Goal: Task Accomplishment & Management: Complete application form

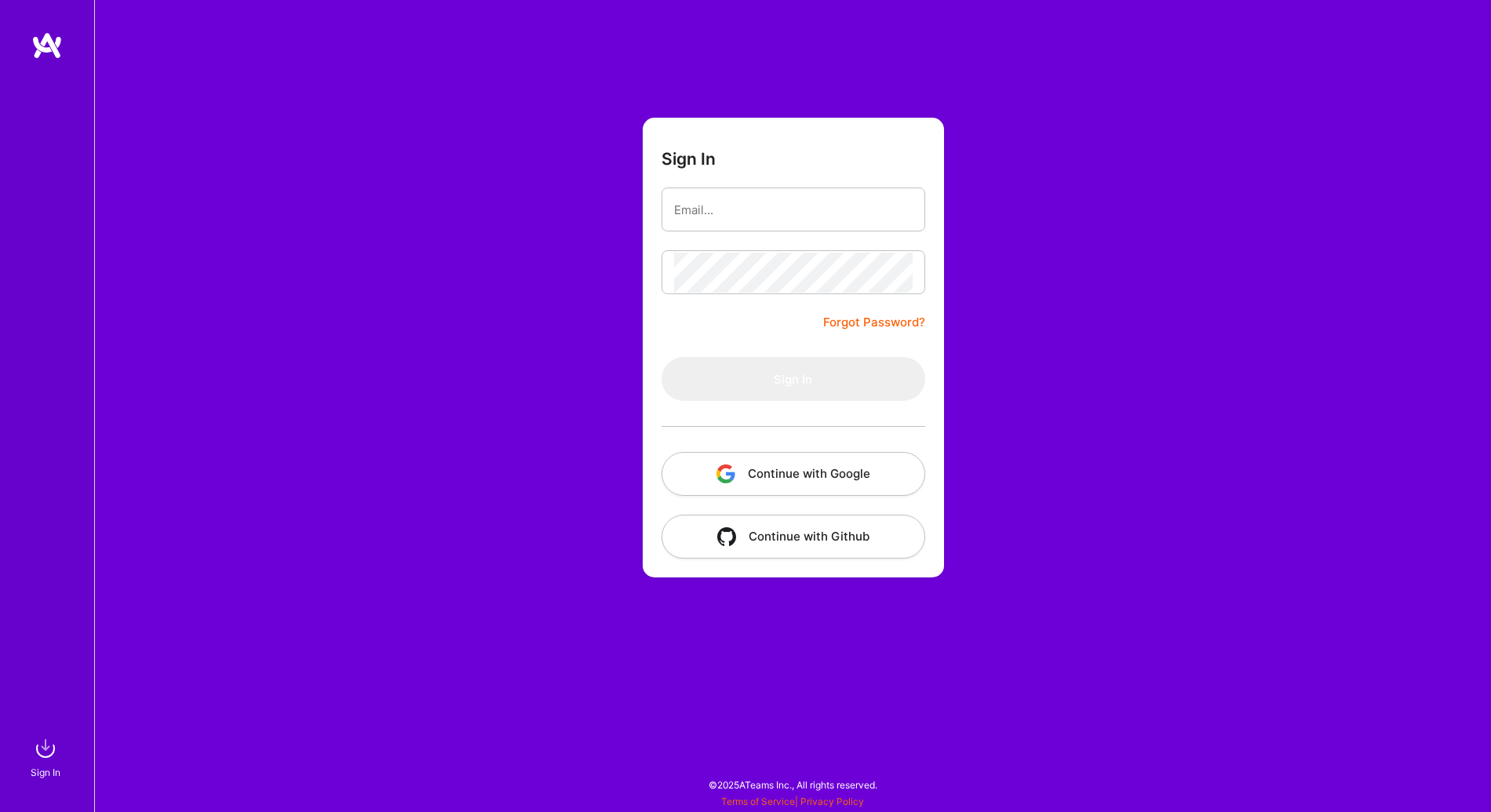
click at [754, 470] on button "Continue with Google" at bounding box center [793, 474] width 263 height 44
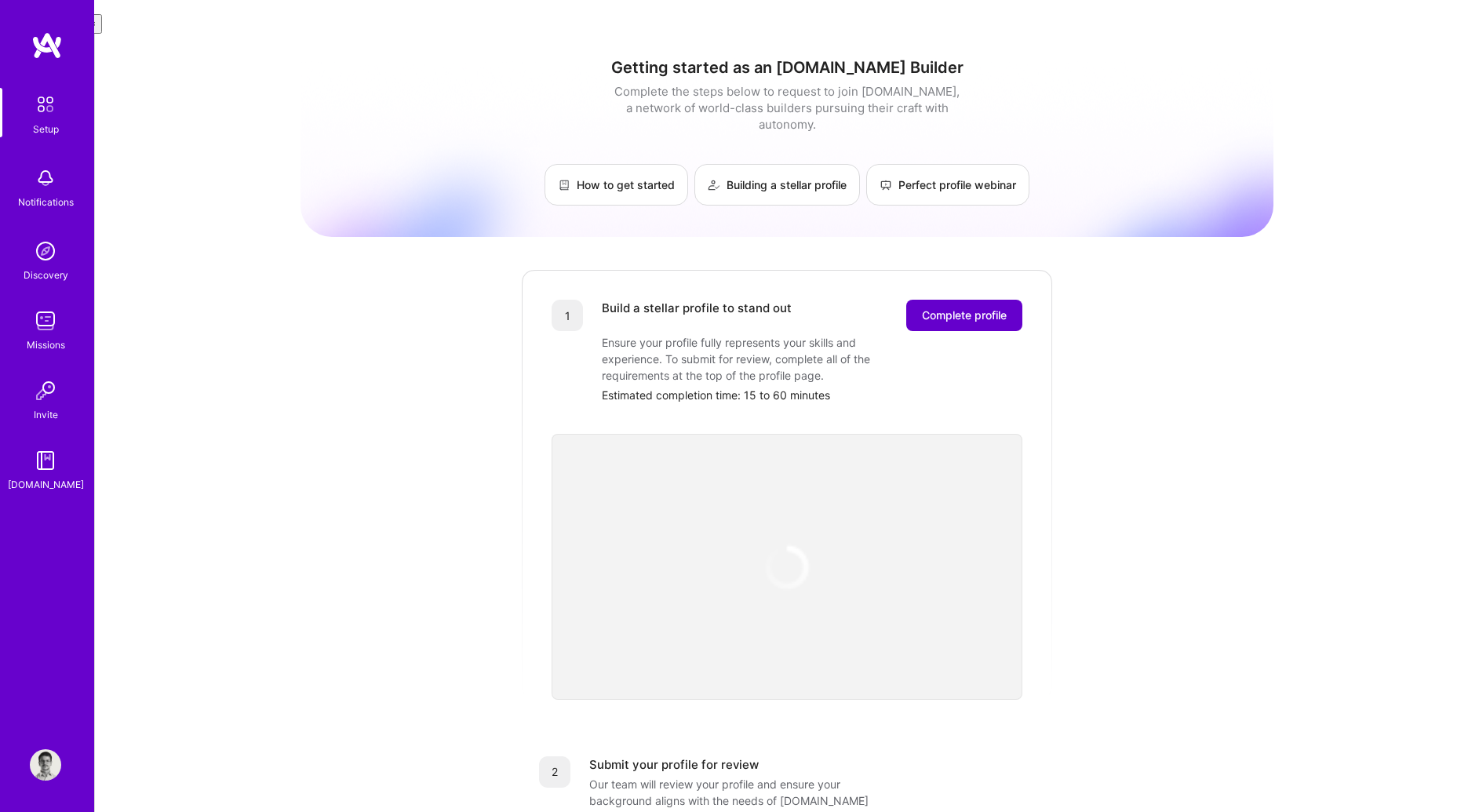
click at [962, 308] on span "Complete profile" at bounding box center [964, 315] width 84 height 15
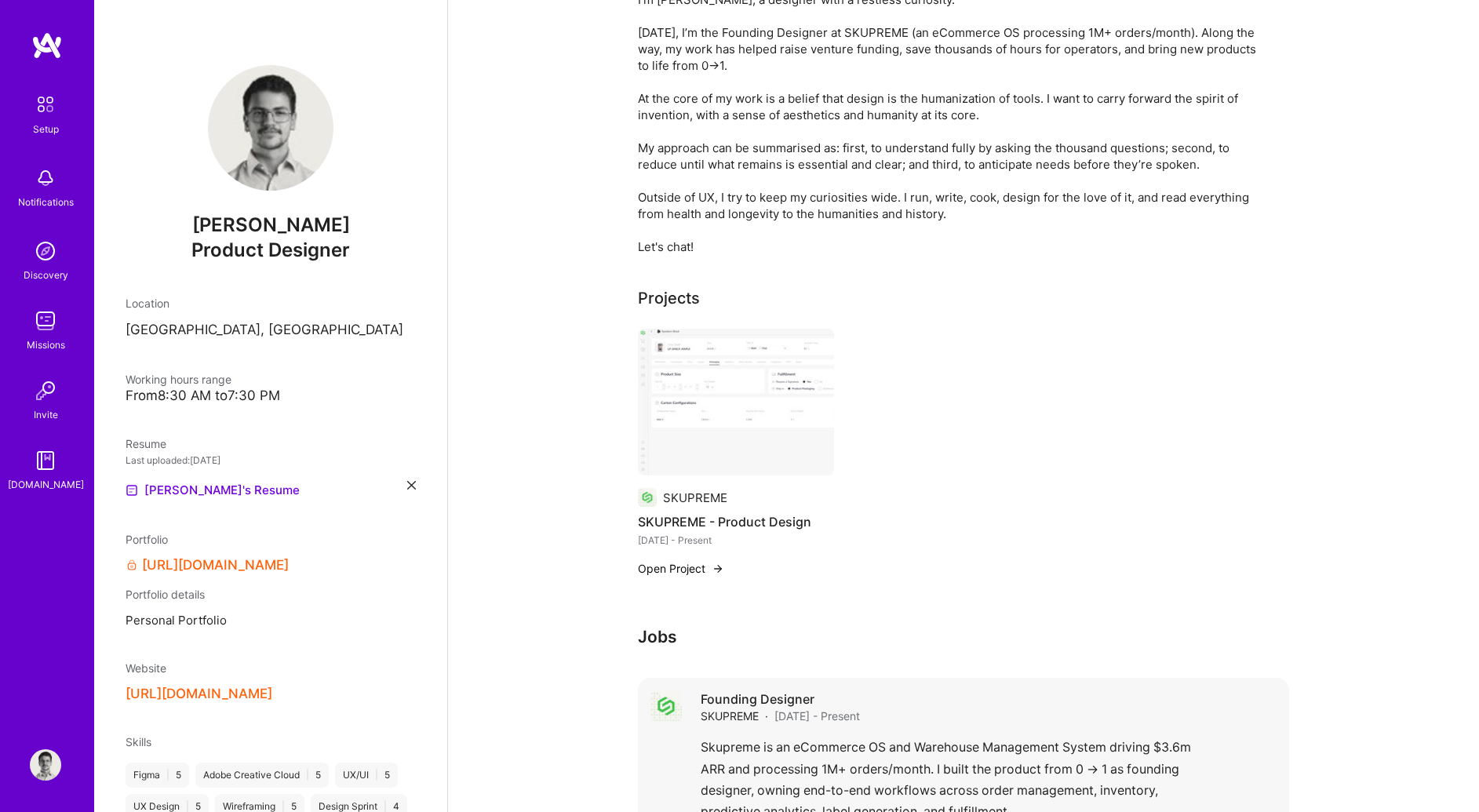
scroll to position [523, 0]
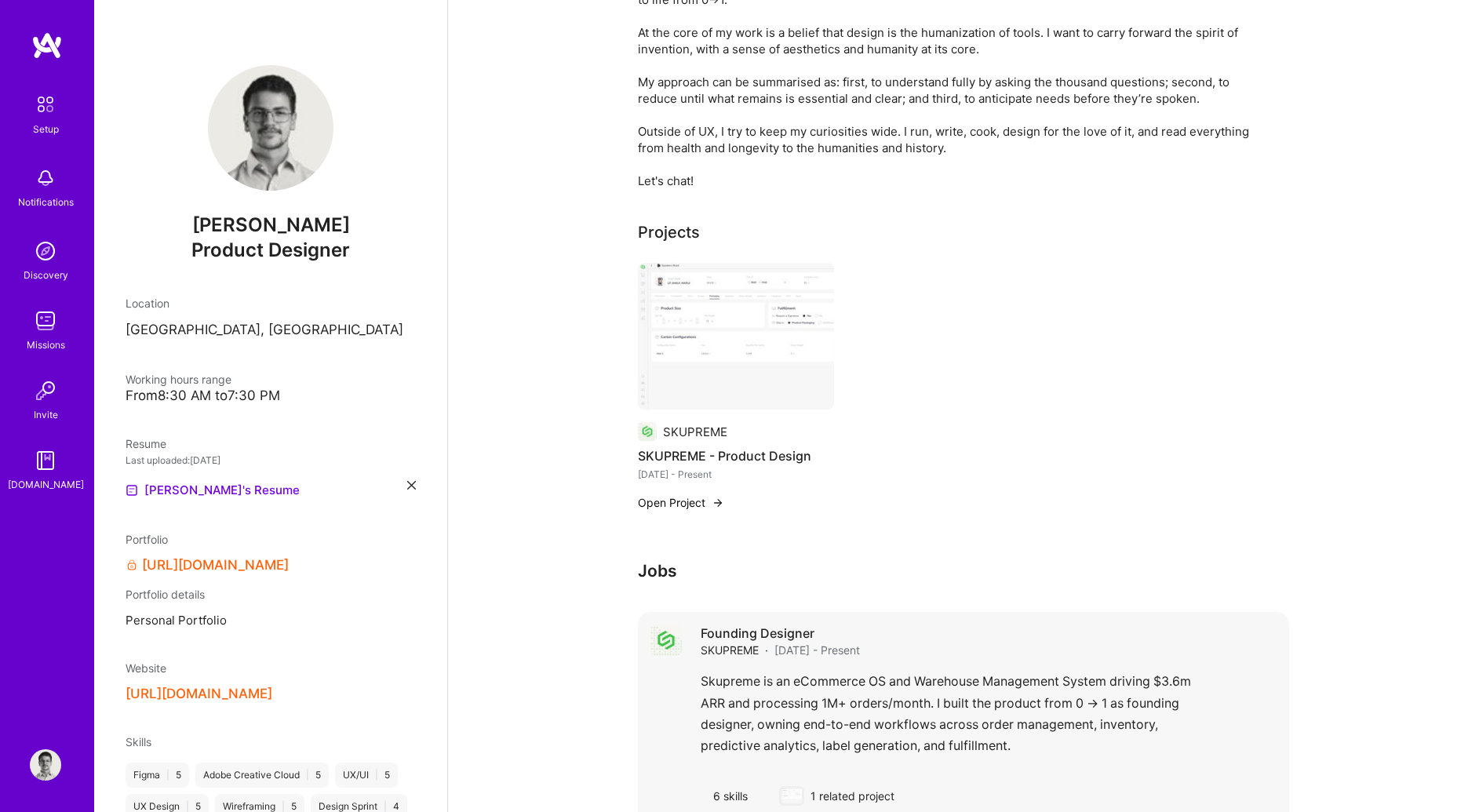
click at [688, 613] on div "Founding Designer SKUPREME · Sept 2021 - Present Skupreme is an eCommerce OS an…" at bounding box center [963, 719] width 651 height 215
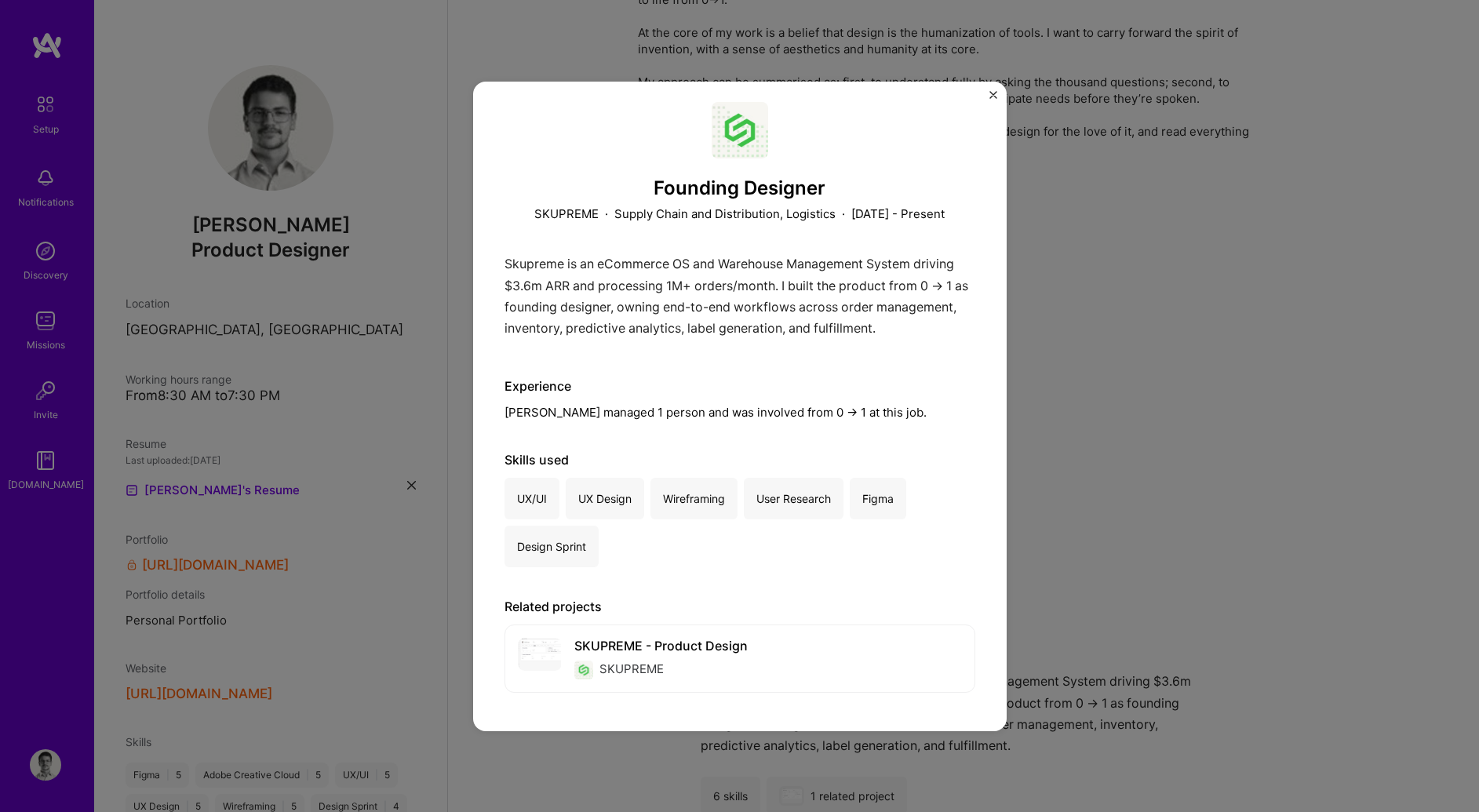
scroll to position [27, 0]
click at [436, 533] on div "Founding Designer SKUPREME · Supply Chain and Distribution, Logistics · Septemb…" at bounding box center [739, 406] width 1479 height 812
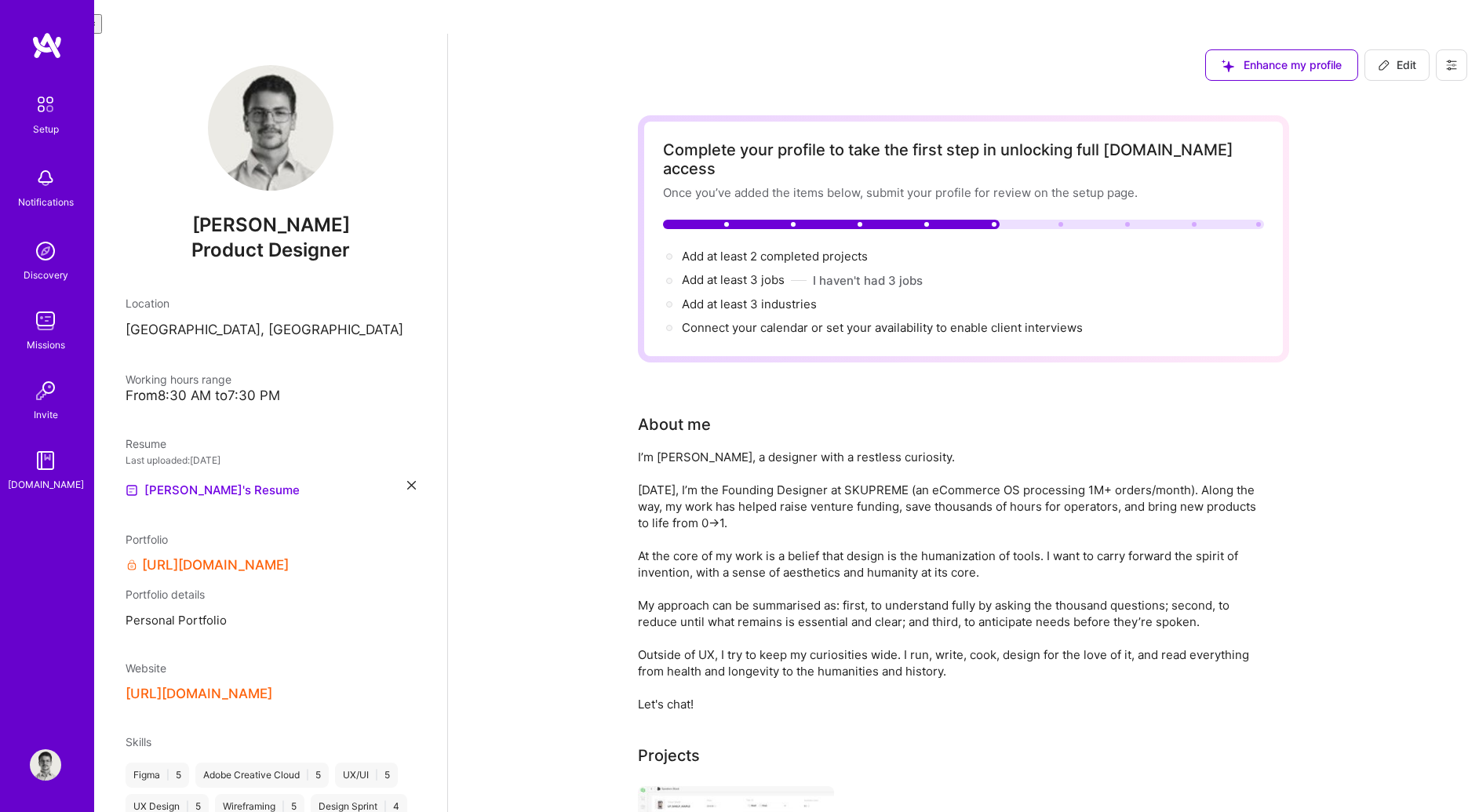
click at [1401, 57] on span "Edit" at bounding box center [1397, 65] width 38 height 15
select select "US"
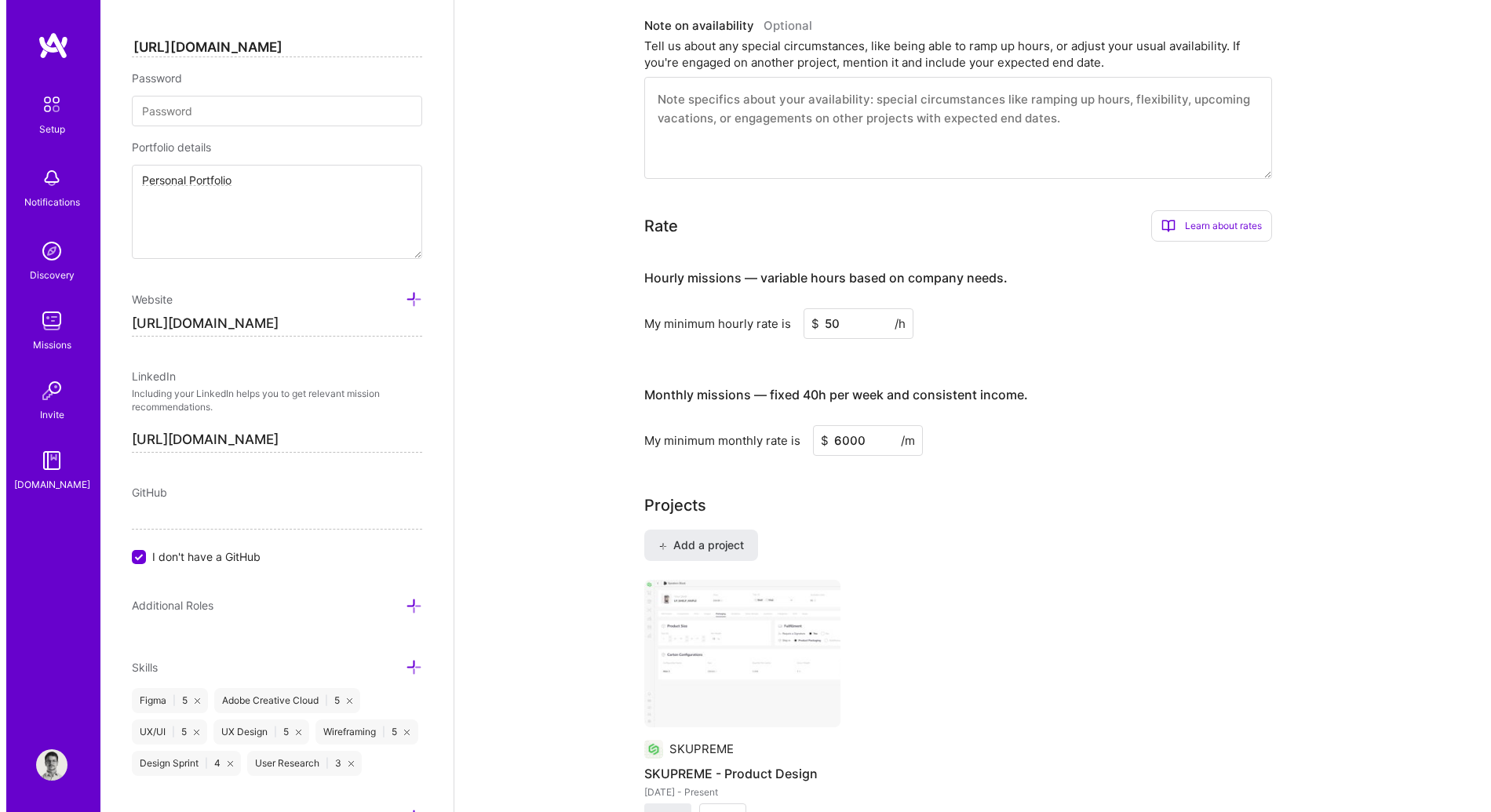
scroll to position [1013, 0]
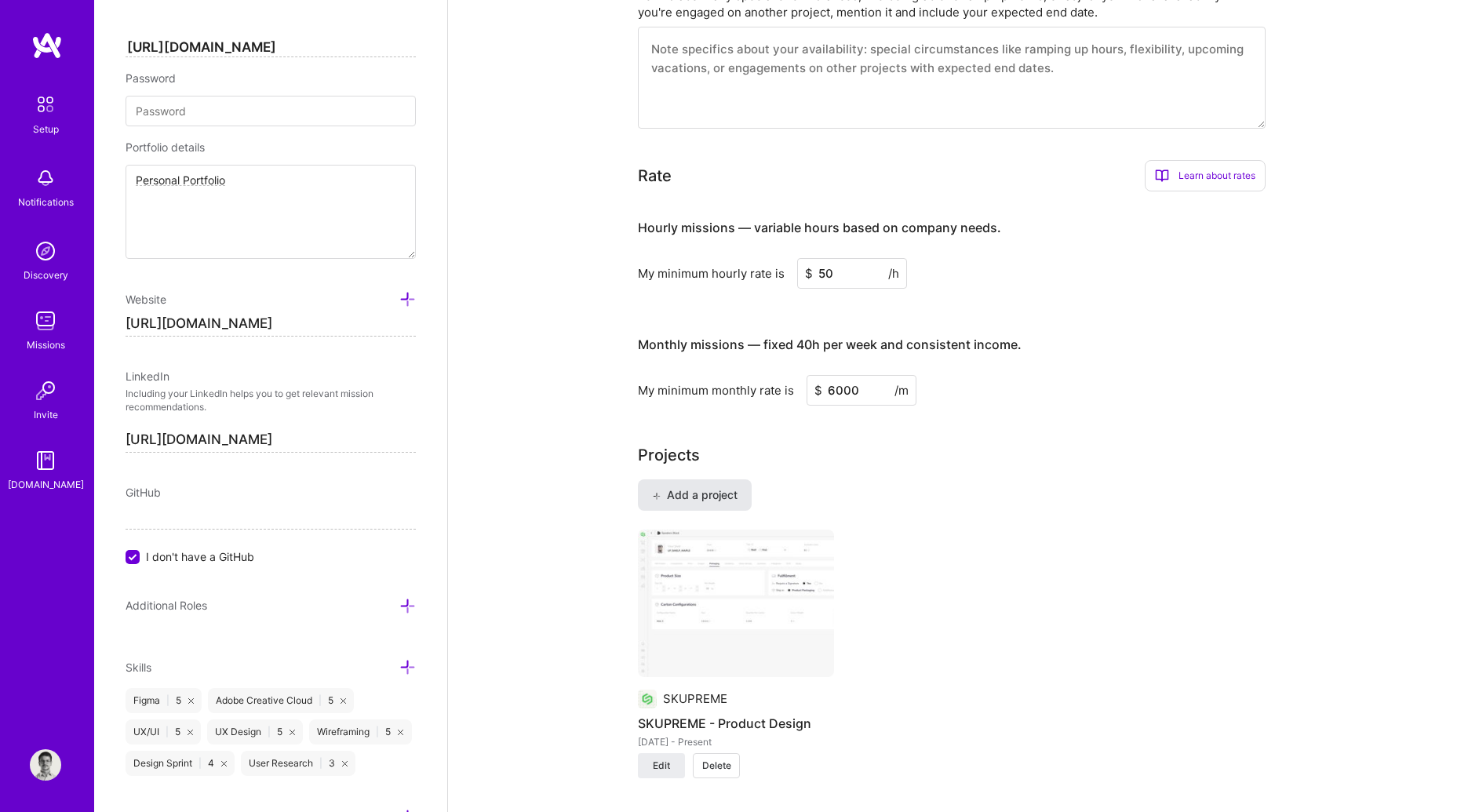
click at [697, 487] on span "Add a project" at bounding box center [695, 495] width 85 height 15
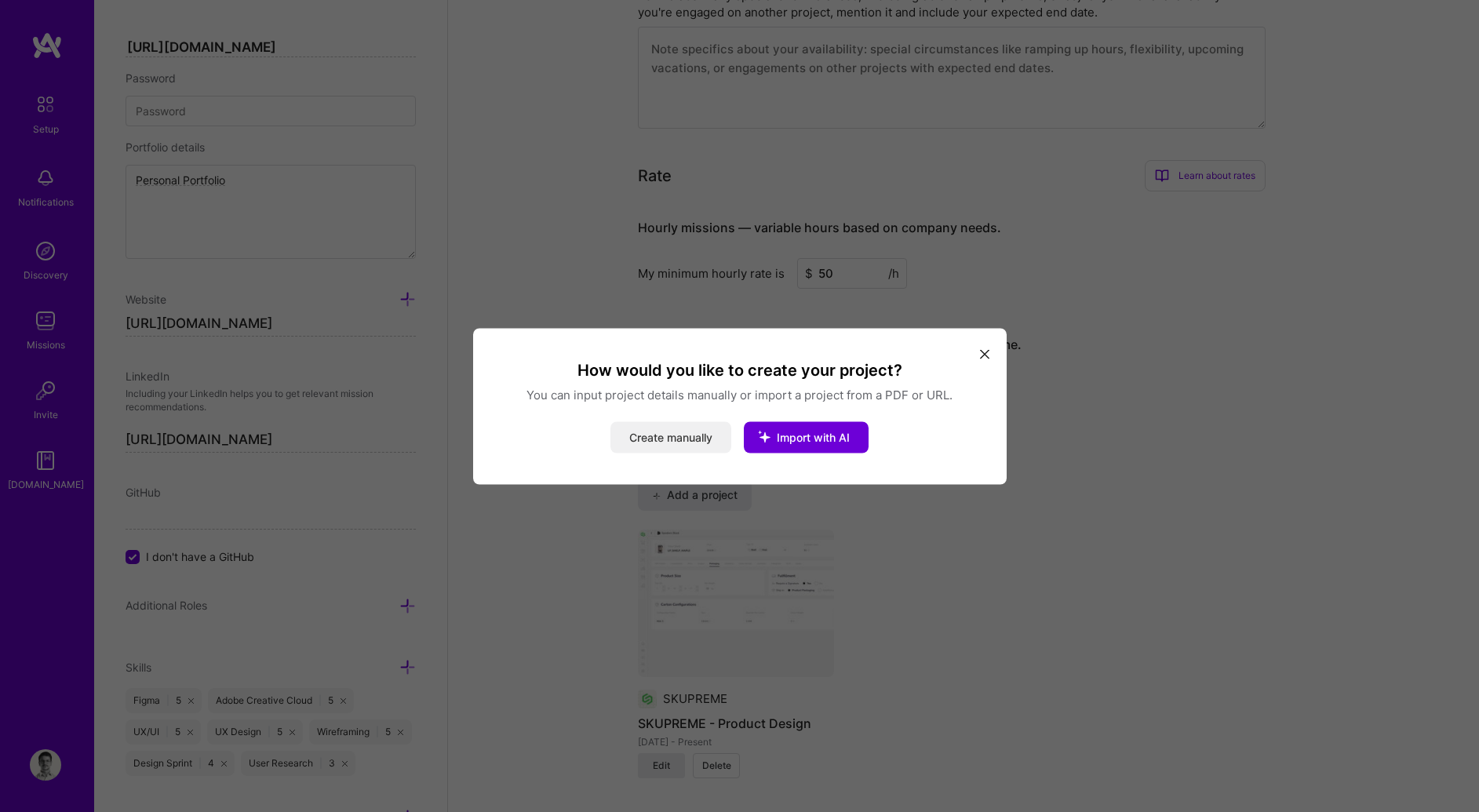
click at [677, 435] on button "Create manually" at bounding box center [671, 436] width 121 height 32
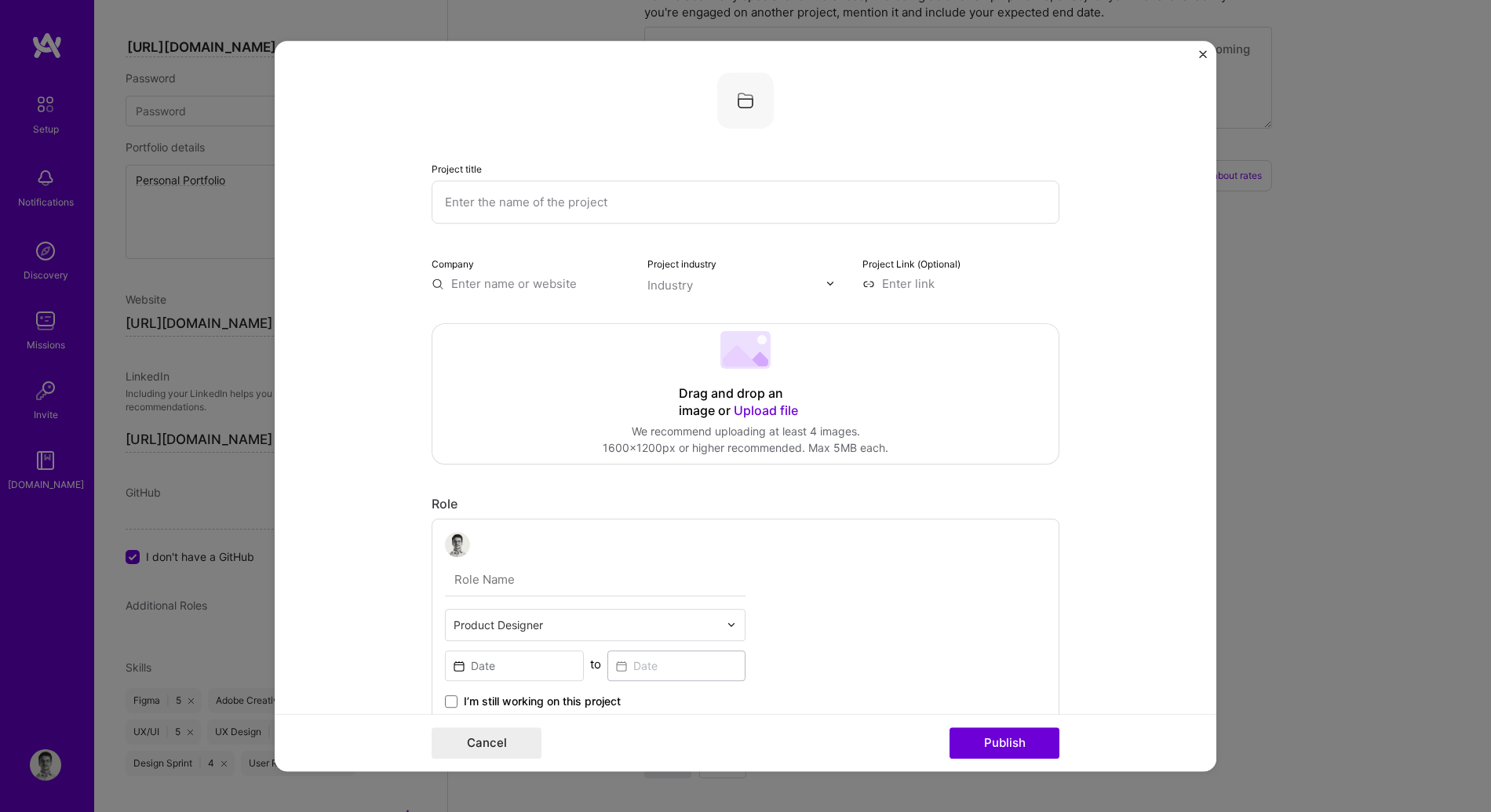
click at [493, 202] on input "text" at bounding box center [745, 202] width 628 height 43
type input "SKUPREME - Web Design"
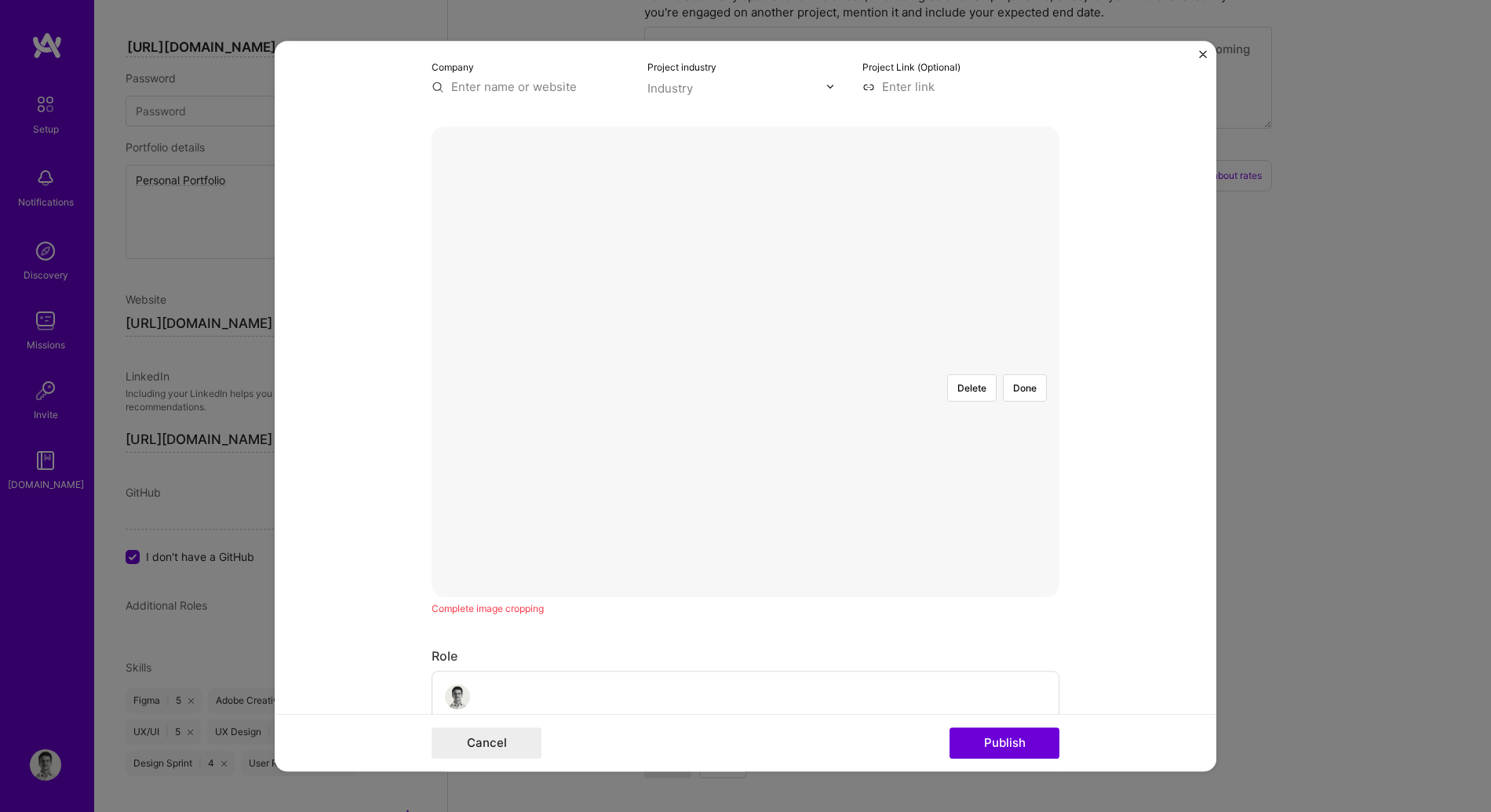
scroll to position [193, 0]
click at [1082, 573] on form "Project title SKUPREME - Web Design Company Project industry Industry Project L…" at bounding box center [745, 406] width 942 height 731
click at [996, 749] on button "Publish" at bounding box center [1004, 742] width 110 height 32
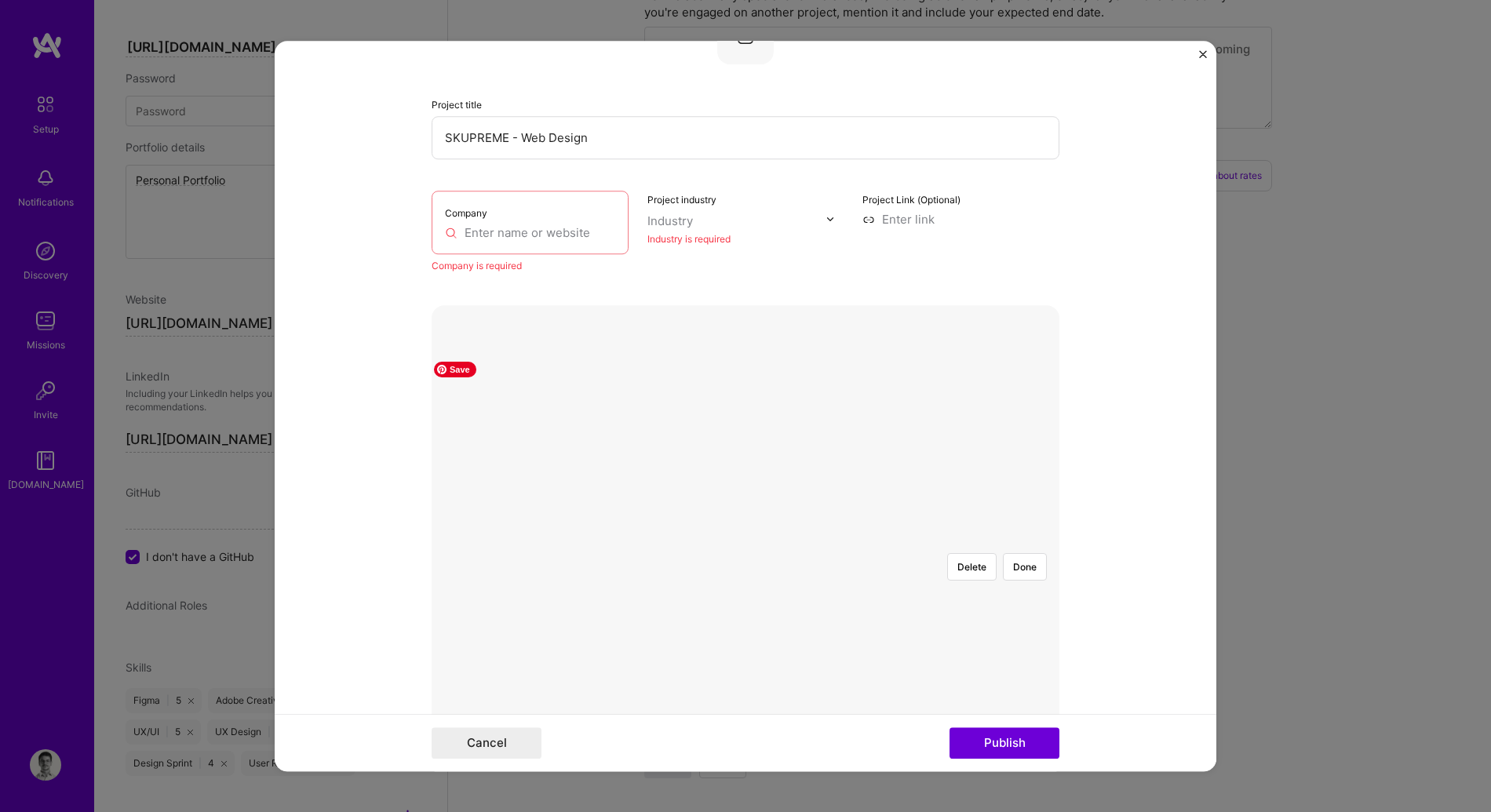
scroll to position [32, 0]
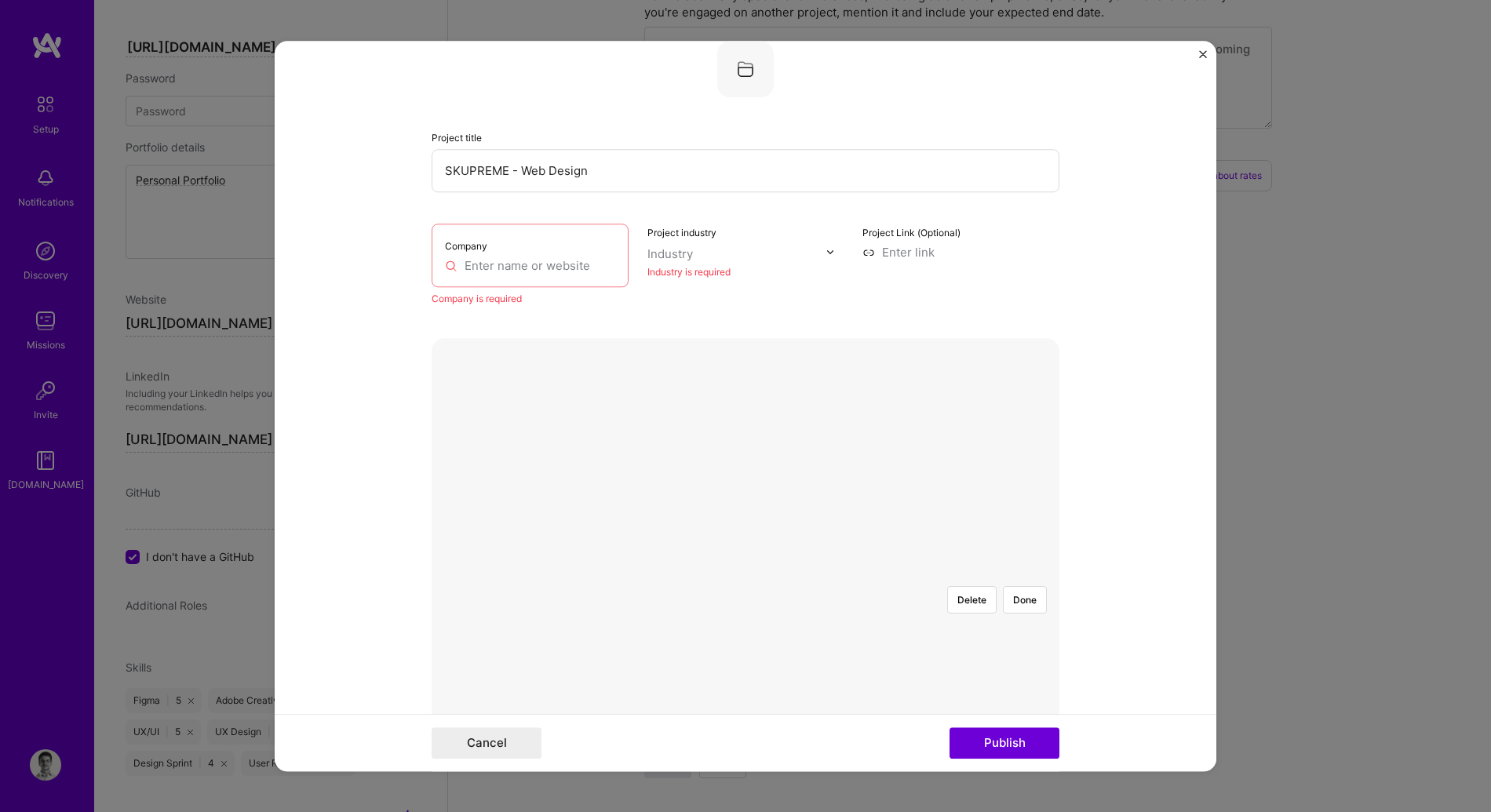
click at [746, 573] on div at bounding box center [995, 760] width 498 height 374
click at [1024, 586] on button "Done" at bounding box center [1026, 600] width 44 height 27
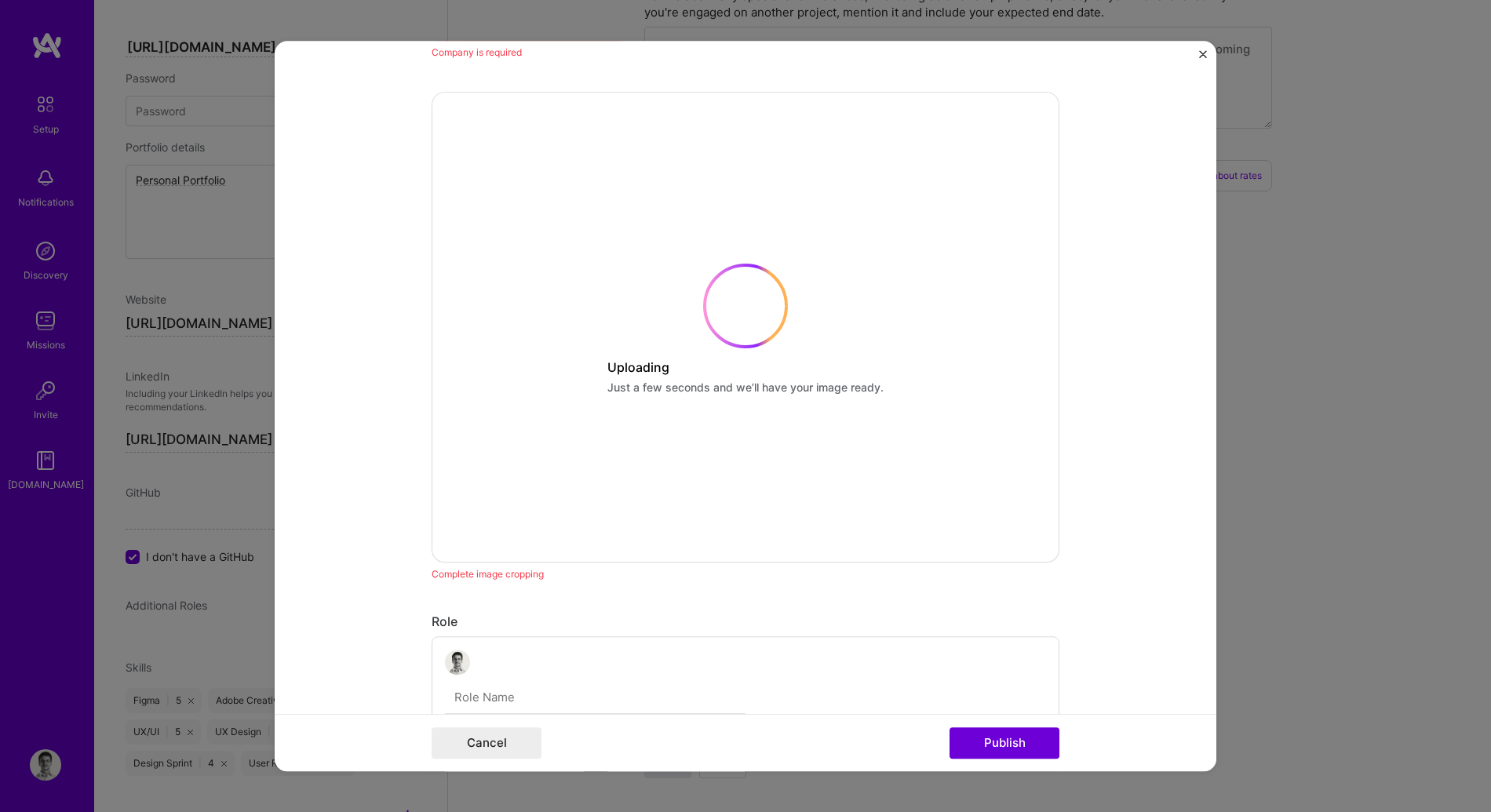
scroll to position [214, 0]
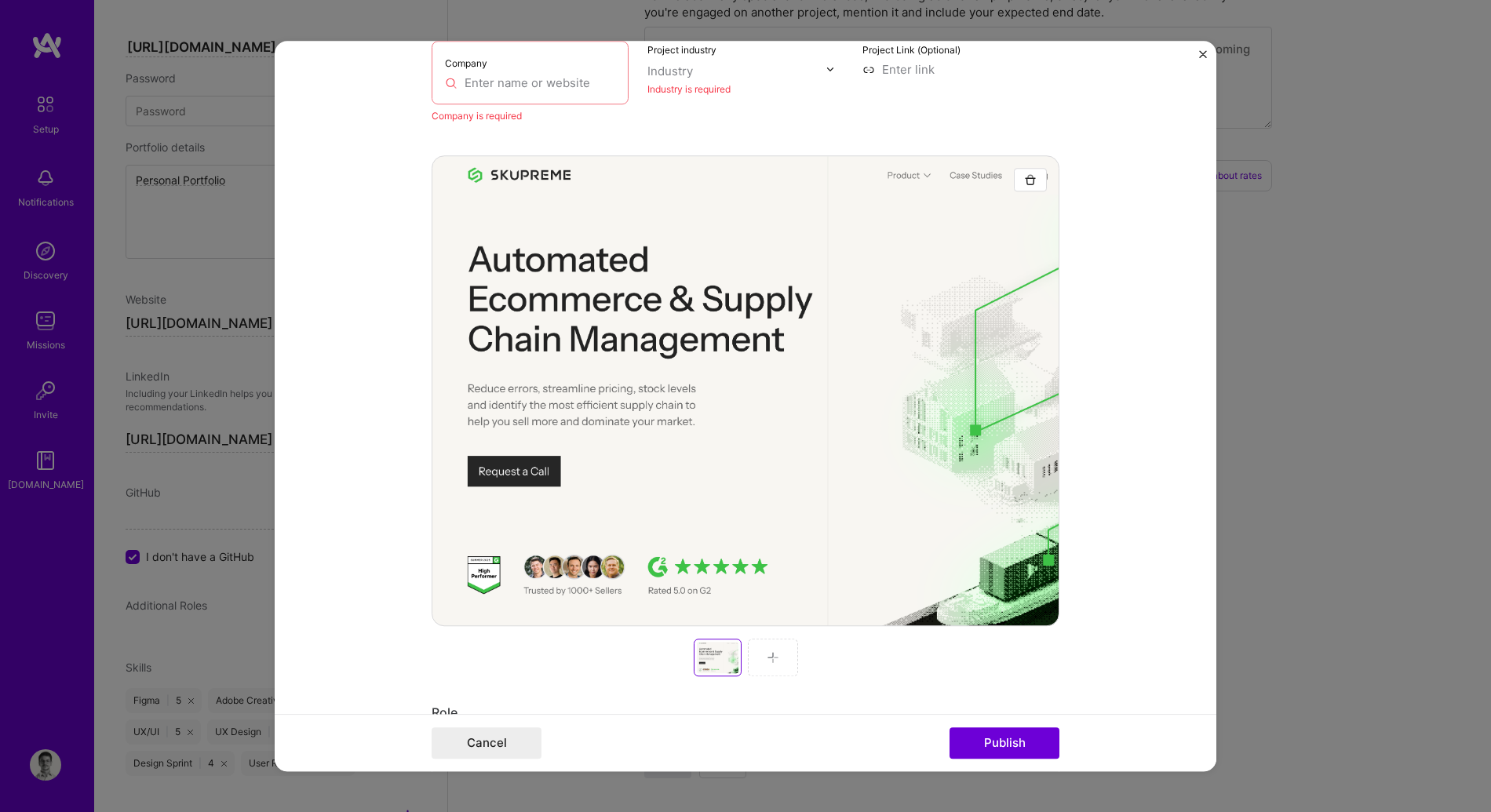
click at [766, 657] on img at bounding box center [772, 657] width 13 height 13
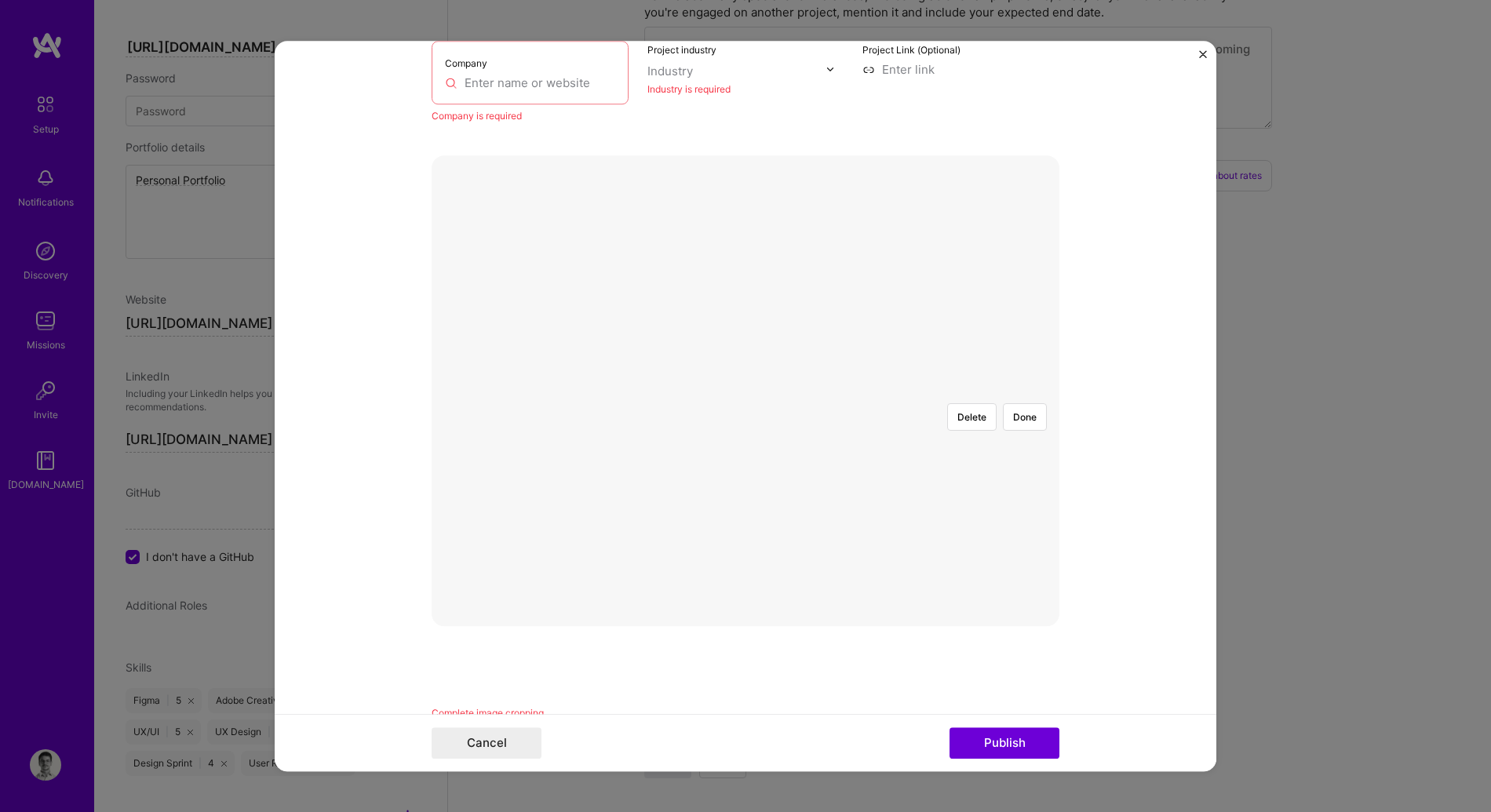
click at [859, 501] on div at bounding box center [1054, 577] width 498 height 374
click at [1003, 403] on button "Done" at bounding box center [1026, 417] width 44 height 27
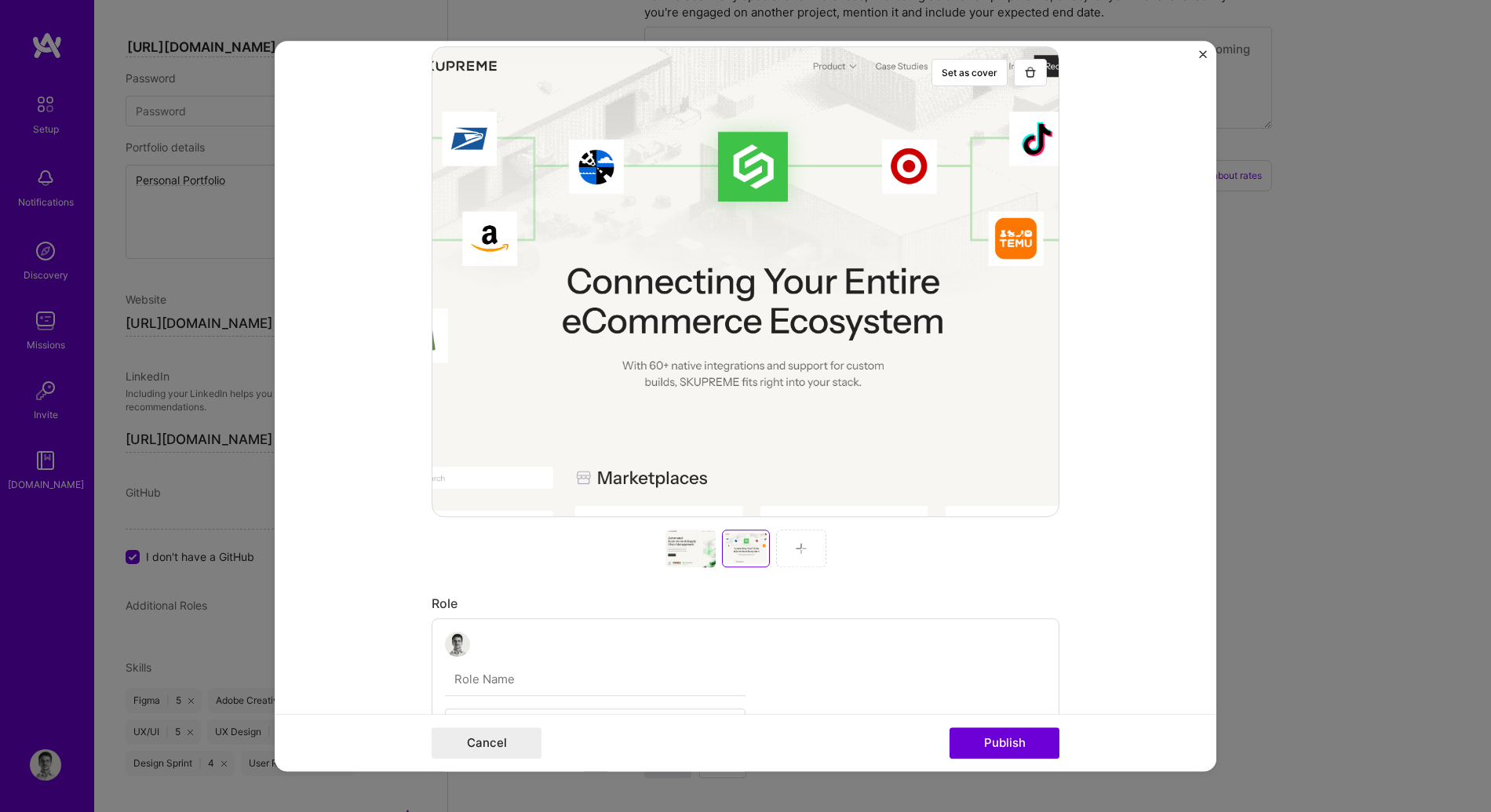
scroll to position [0, 0]
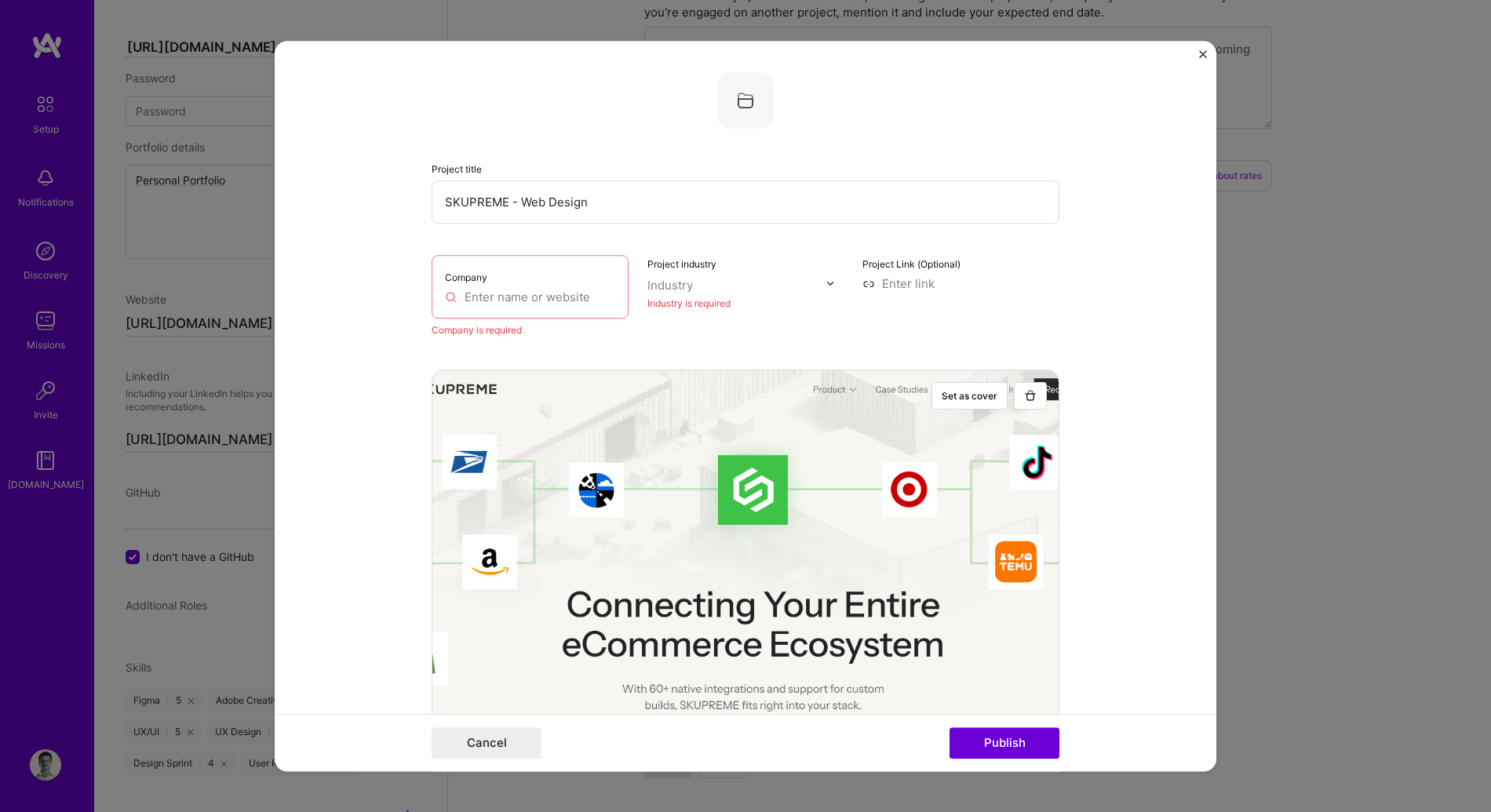
click at [506, 285] on div "Company" at bounding box center [529, 286] width 197 height 64
click at [522, 302] on input "text" at bounding box center [530, 297] width 170 height 16
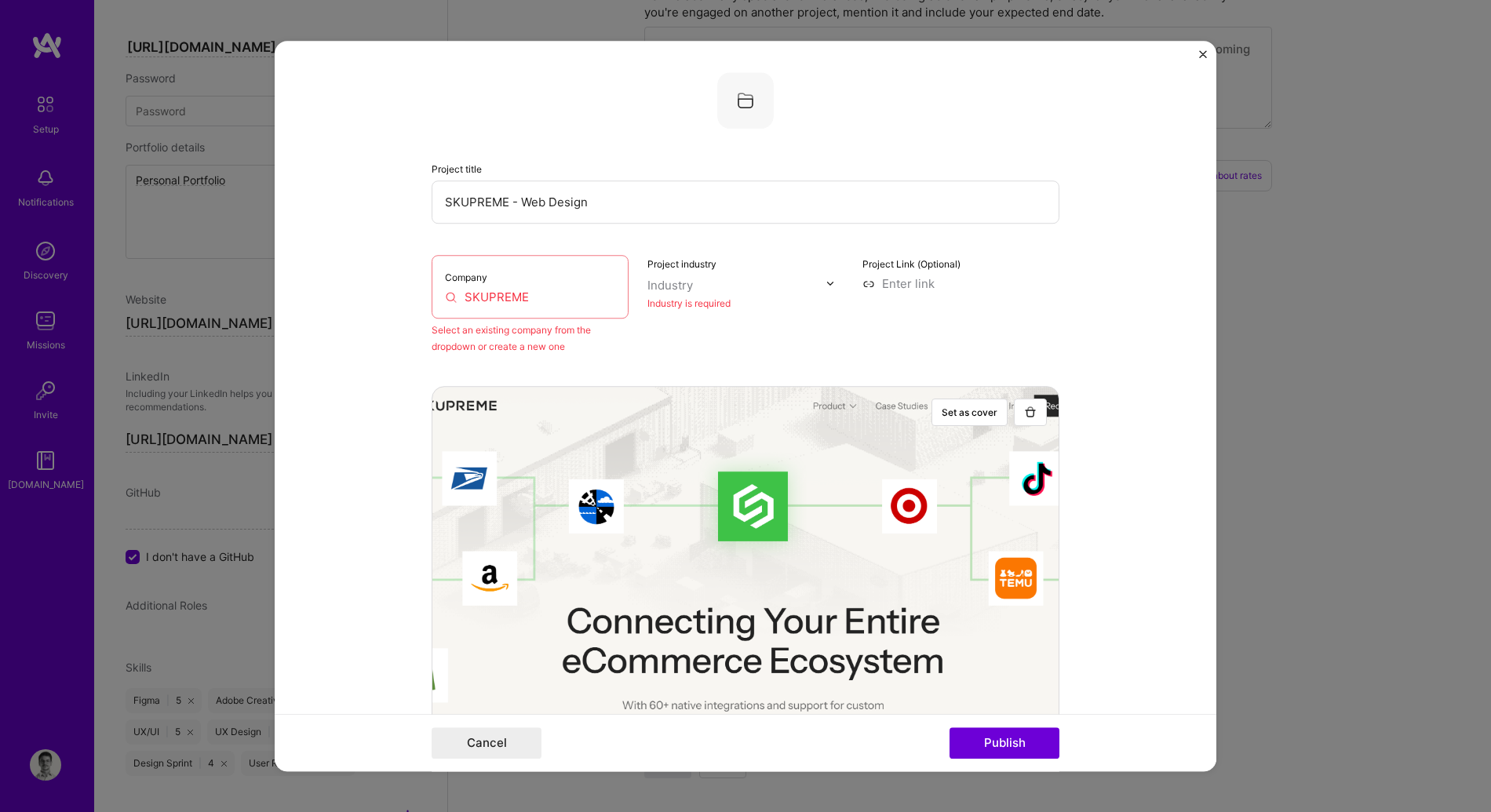
click at [529, 308] on div "Company SKUPREME" at bounding box center [529, 286] width 197 height 64
click at [535, 300] on input "SKUPREME" at bounding box center [530, 297] width 170 height 16
click at [525, 339] on span "skupreme.com" at bounding box center [529, 343] width 76 height 13
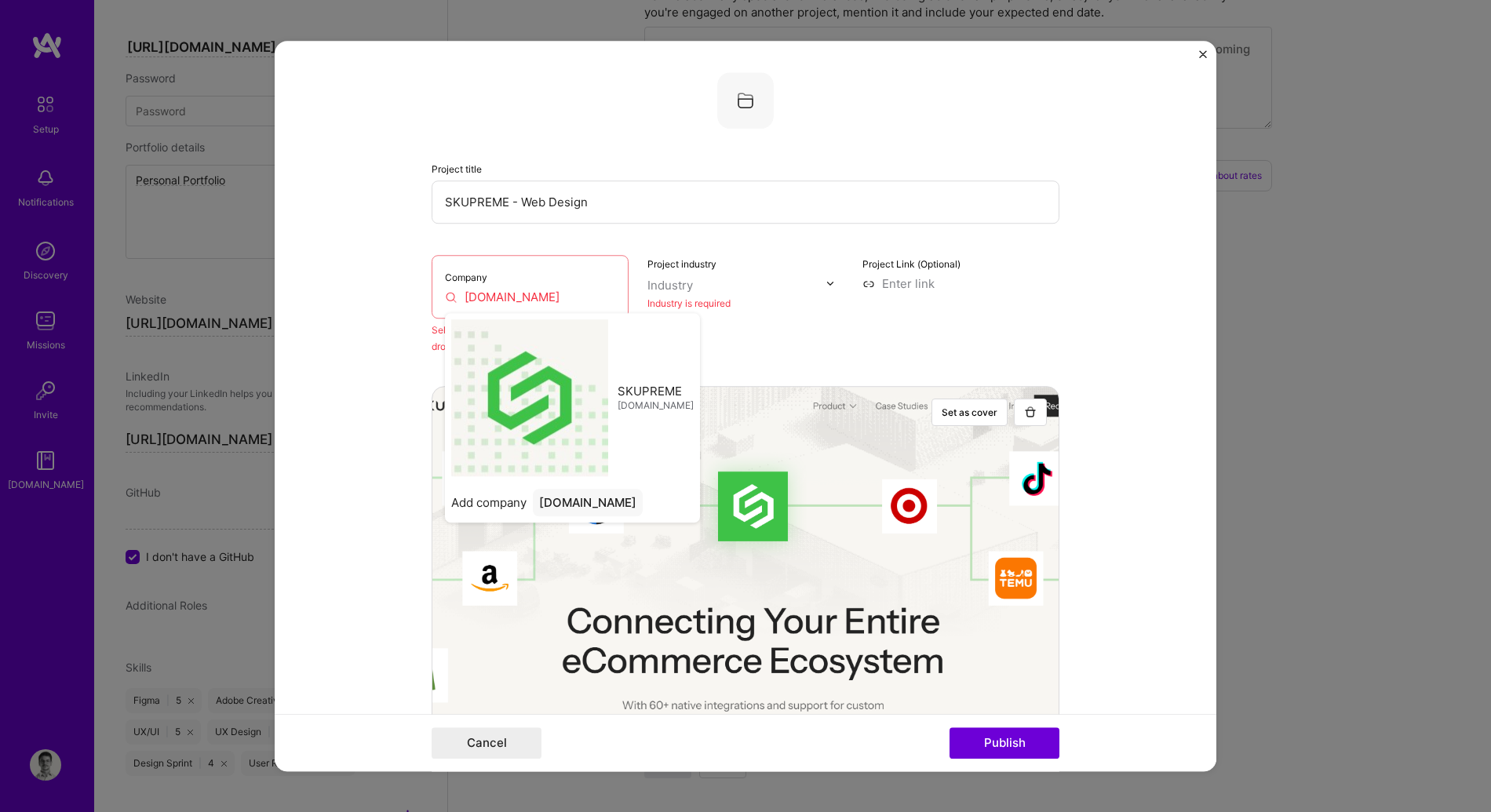
type input "SKUPREME"
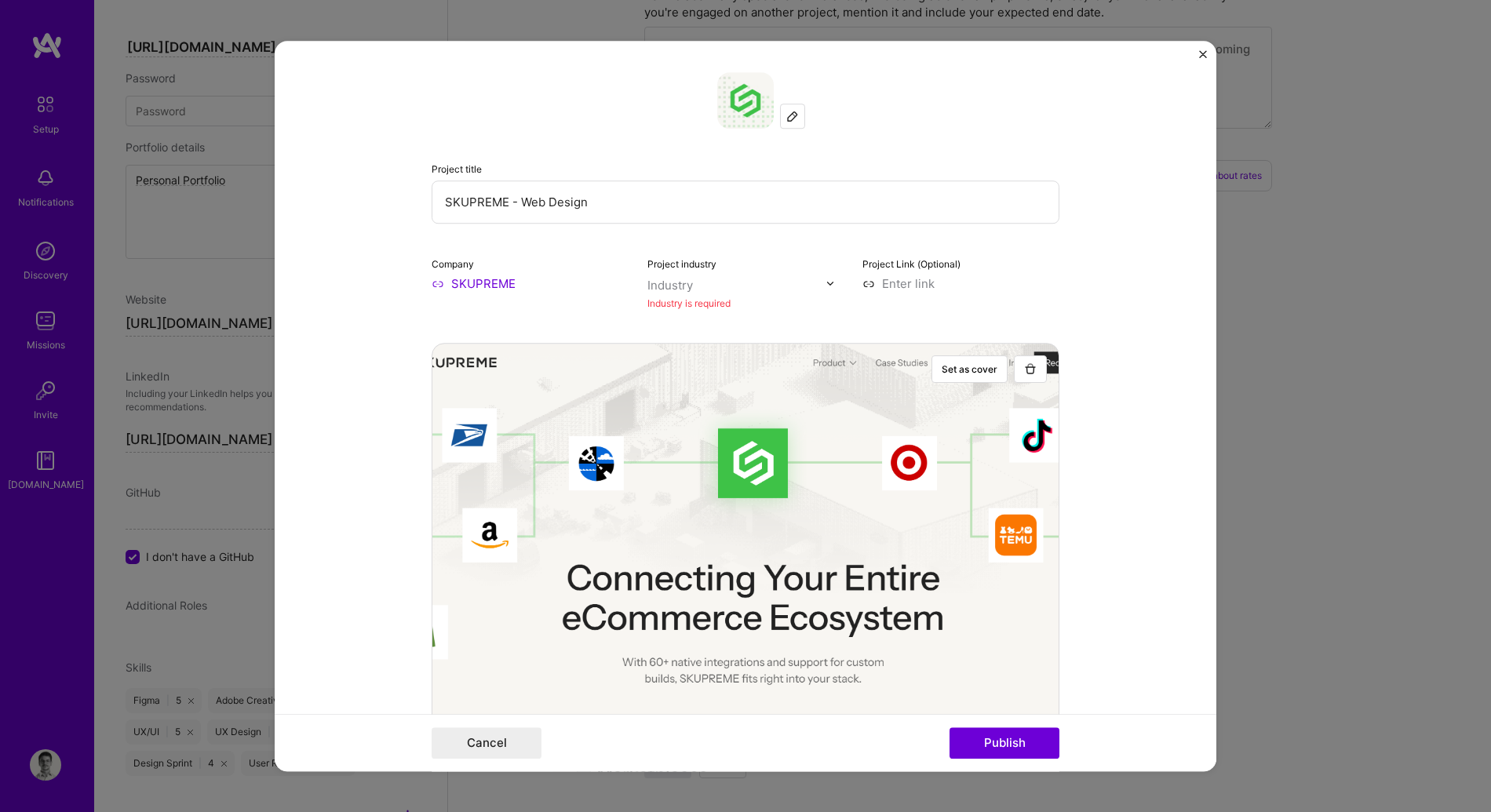
click at [699, 291] on input "text" at bounding box center [737, 285] width 179 height 16
type input "logis"
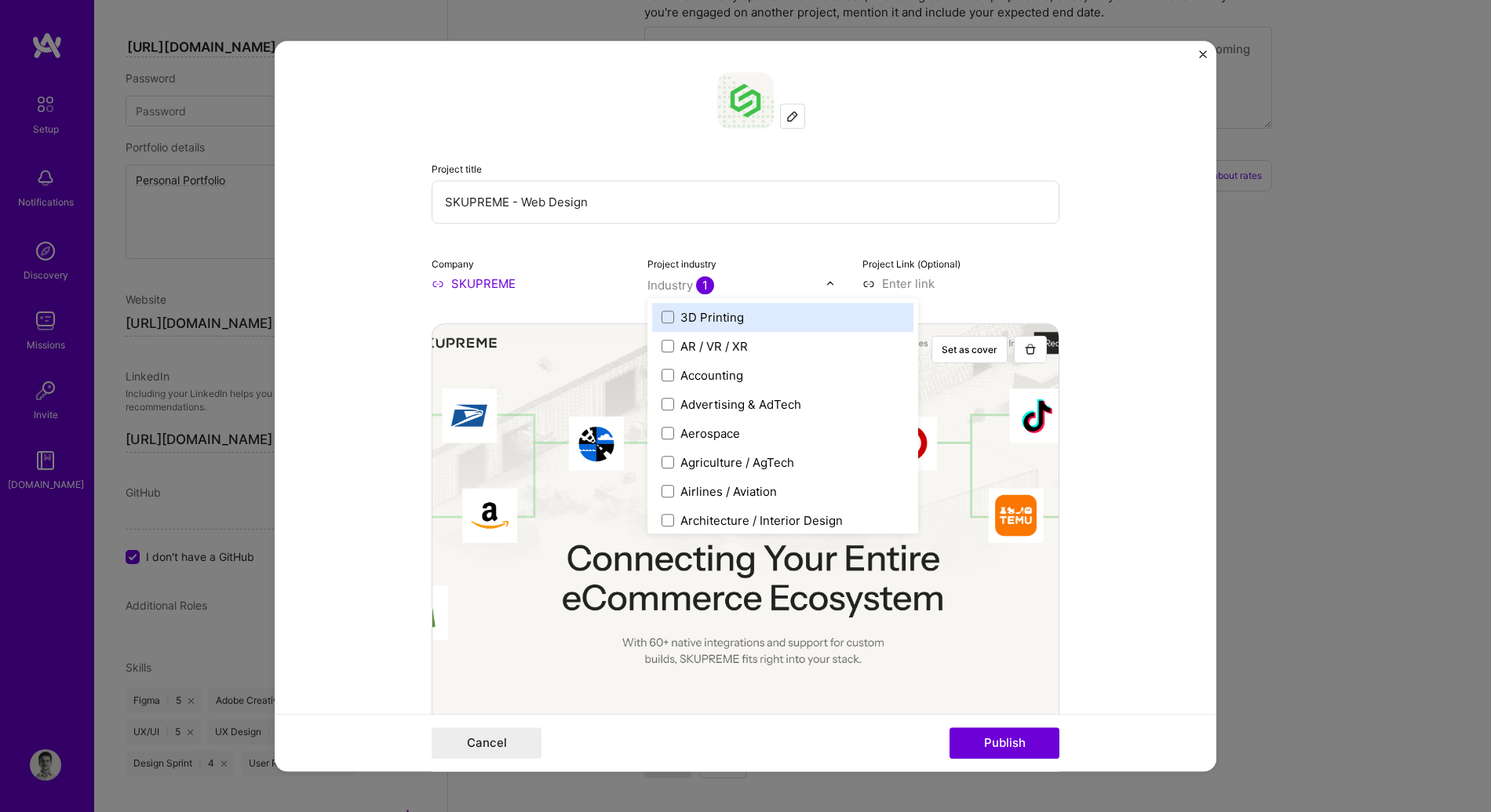
click at [902, 286] on input at bounding box center [961, 283] width 197 height 16
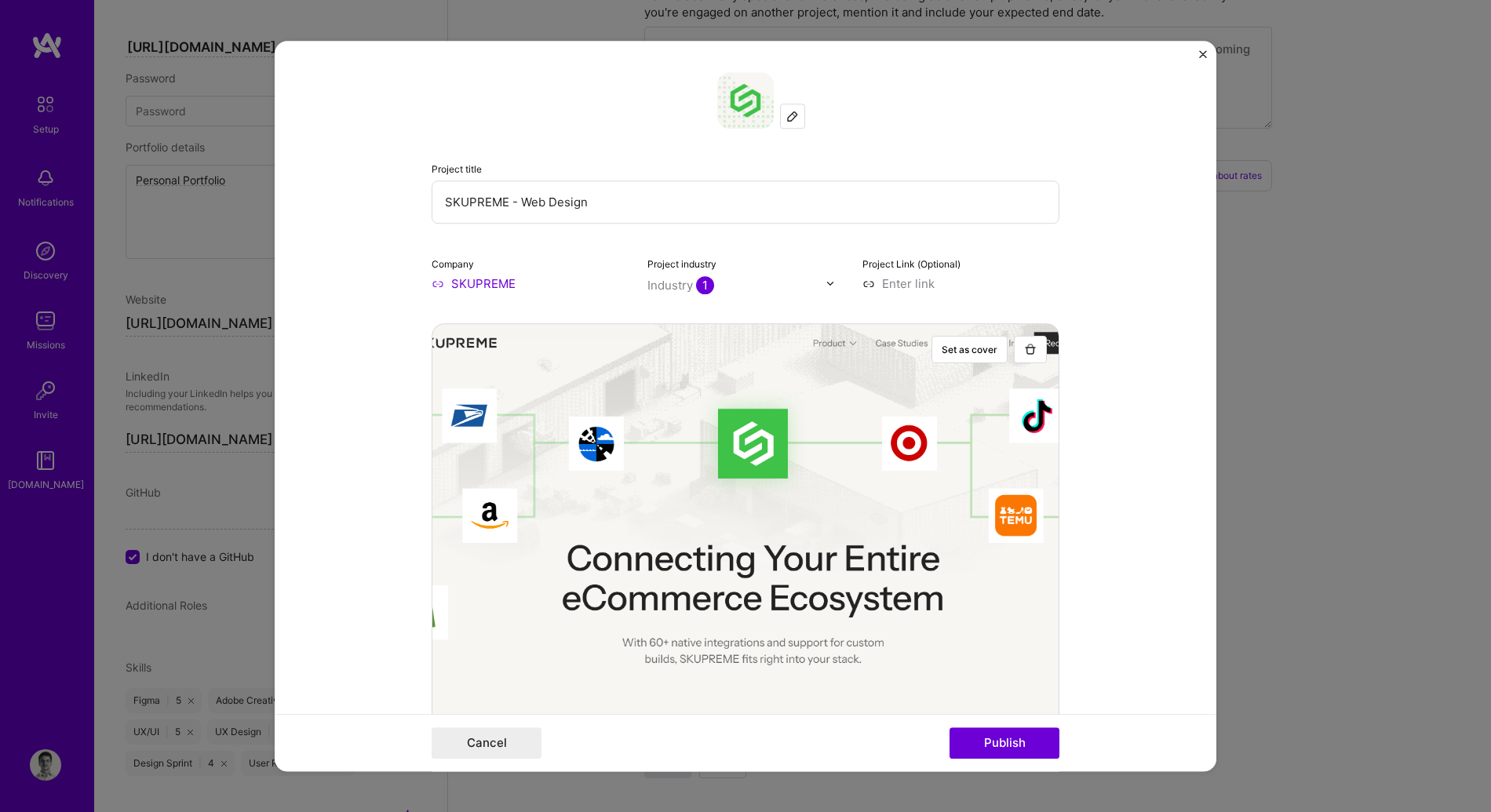
type input "https://skupreme.com"
click at [1087, 293] on form "Project title SKUPREME - Web Design Company SKUPREME Project industry Industry …" at bounding box center [745, 406] width 942 height 731
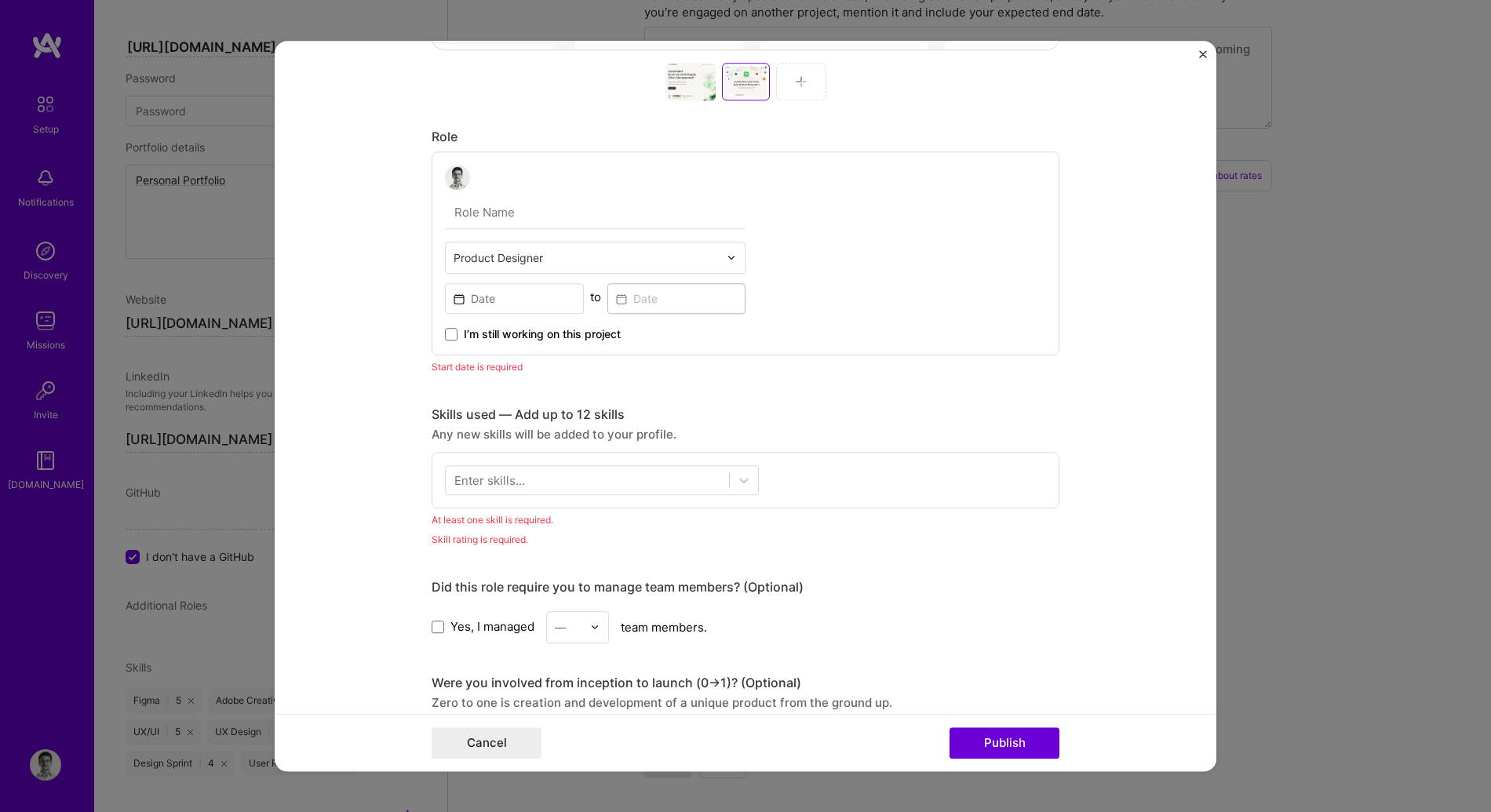
scroll to position [692, 0]
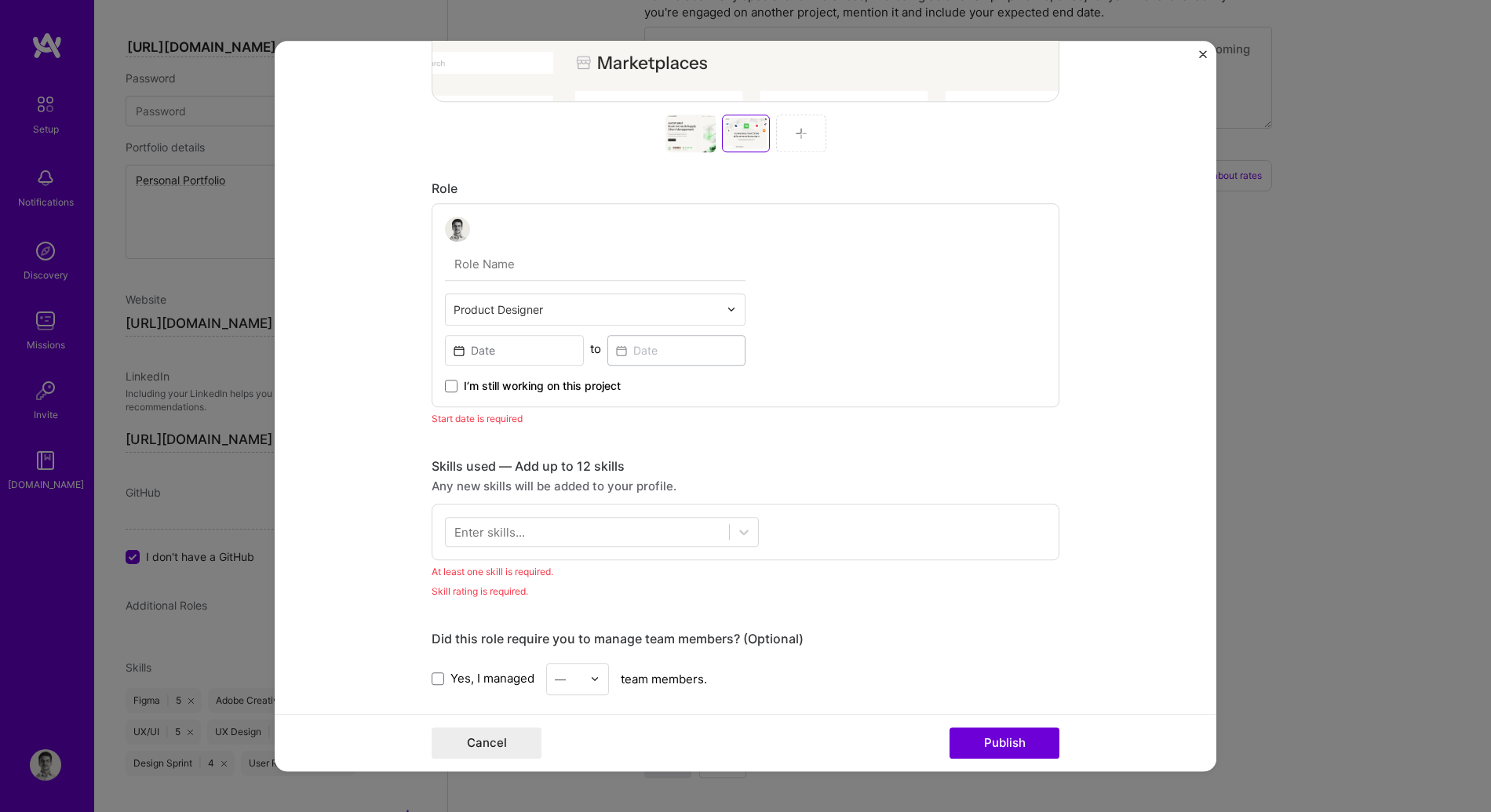
click at [487, 306] on input "text" at bounding box center [586, 309] width 265 height 16
click at [398, 271] on form "Project title SKUPREME - Web Design Company SKUPREME Project industry Industry …" at bounding box center [745, 406] width 942 height 731
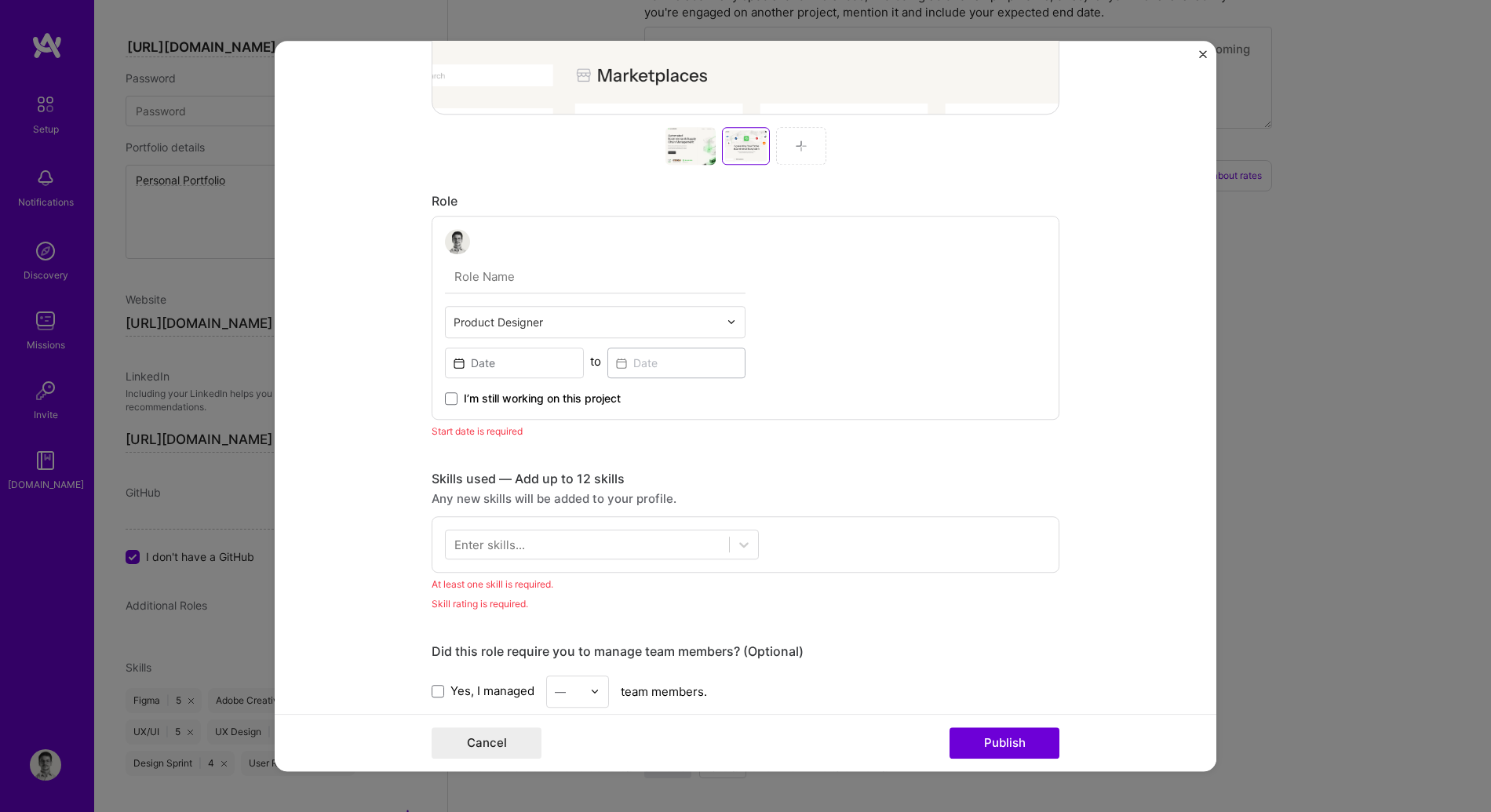
scroll to position [681, 0]
click at [498, 314] on input "text" at bounding box center [586, 320] width 265 height 16
click at [483, 283] on input "text" at bounding box center [595, 275] width 301 height 33
type input "Founding Designer"
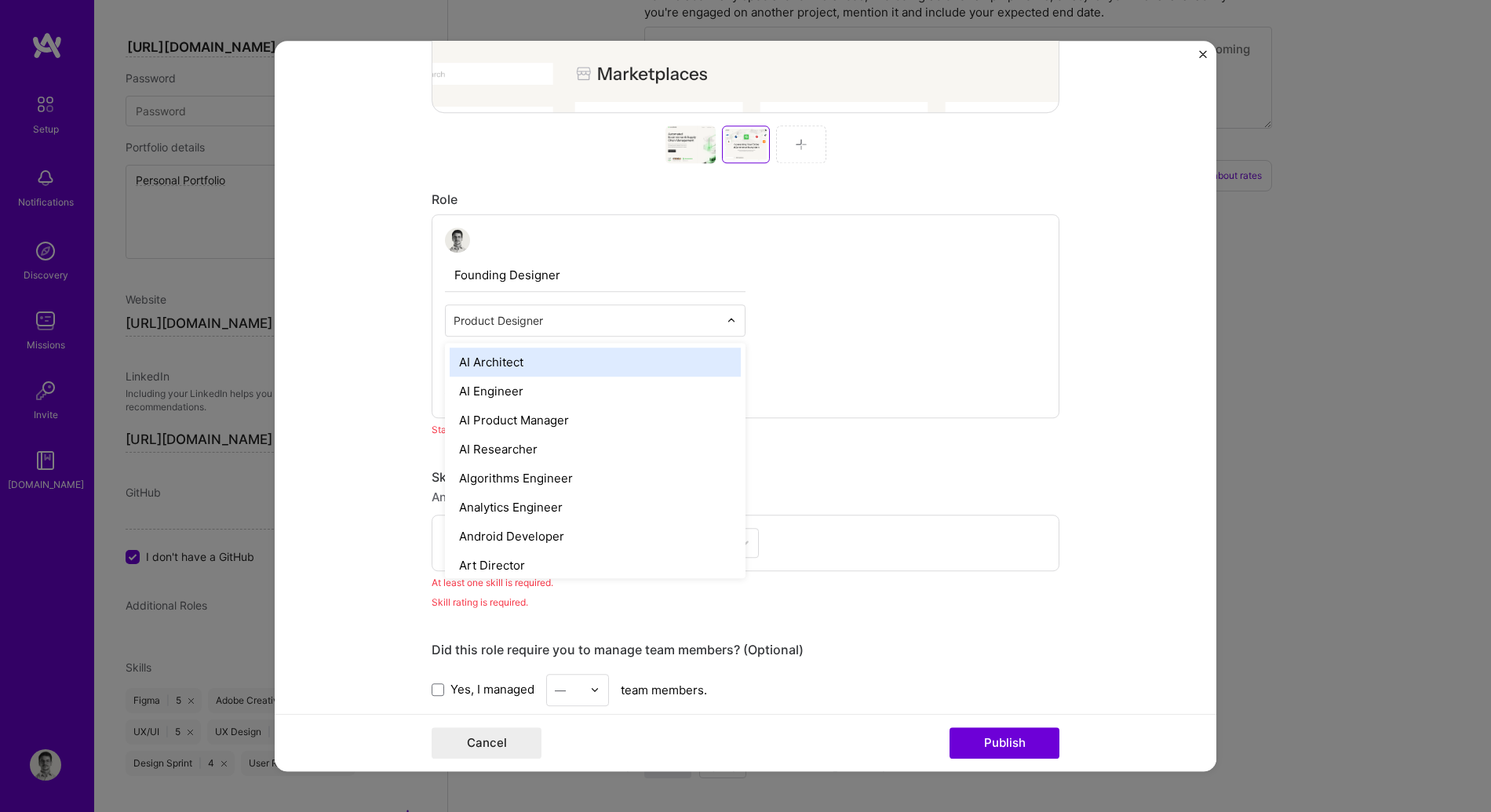
click at [502, 314] on input "text" at bounding box center [586, 320] width 265 height 16
click at [389, 308] on form "Project title SKUPREME - Web Design Company SKUPREME Project industry Industry …" at bounding box center [745, 406] width 942 height 731
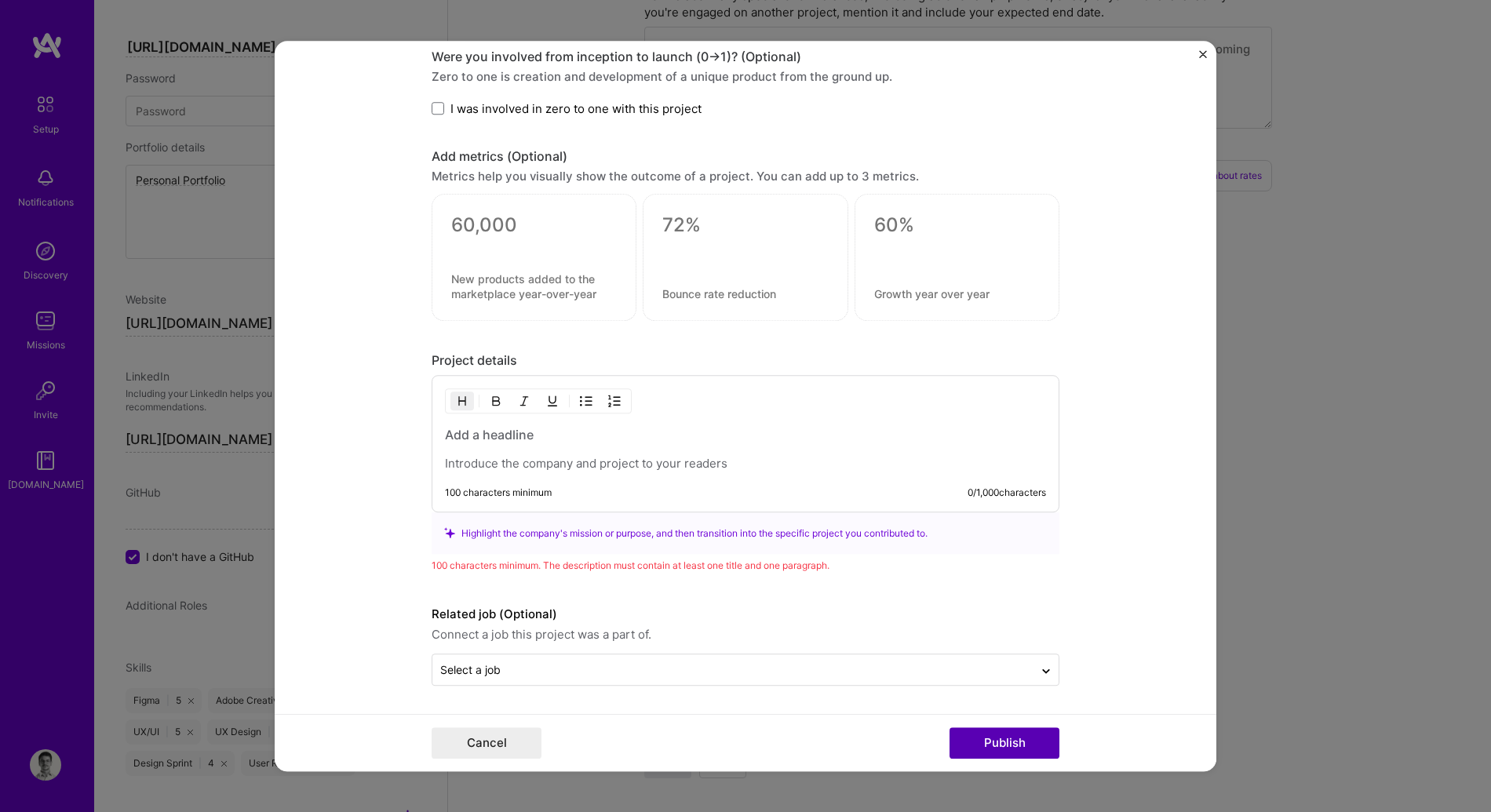
click at [983, 749] on button "Publish" at bounding box center [1004, 742] width 110 height 32
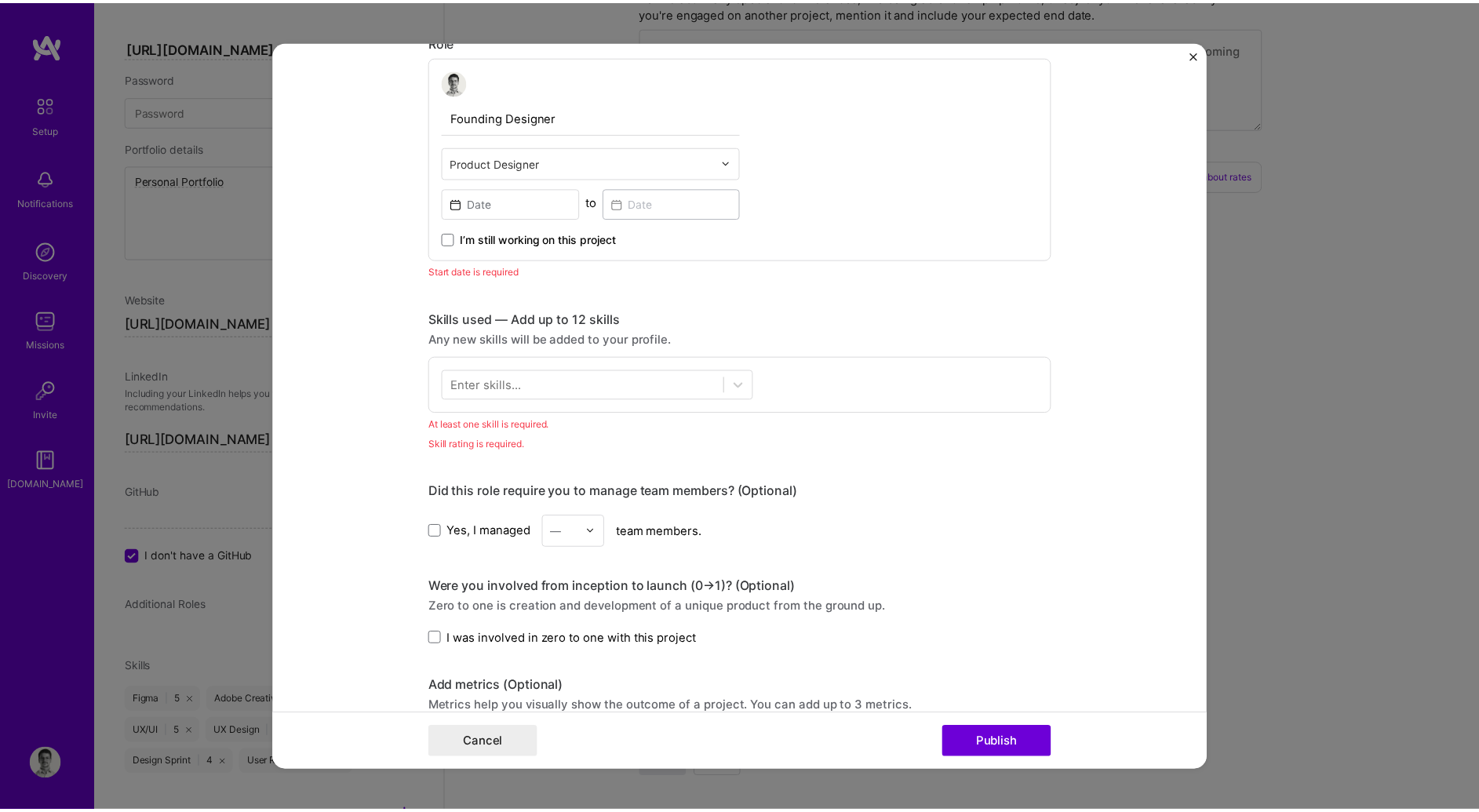
scroll to position [832, 0]
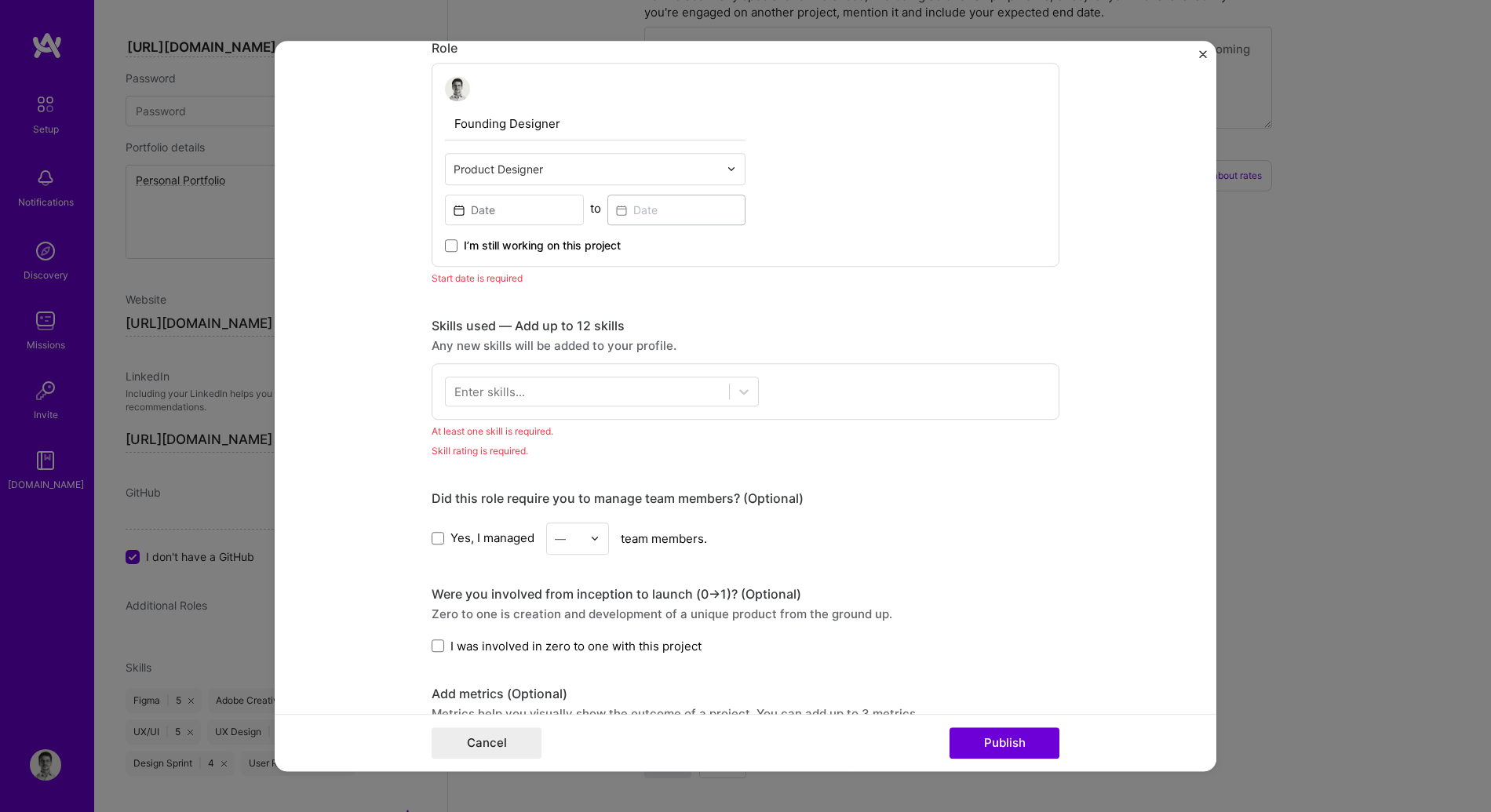
click at [205, 429] on div "Project title SKUPREME - Web Design Company SKUPREME Project industry Industry …" at bounding box center [745, 406] width 1491 height 812
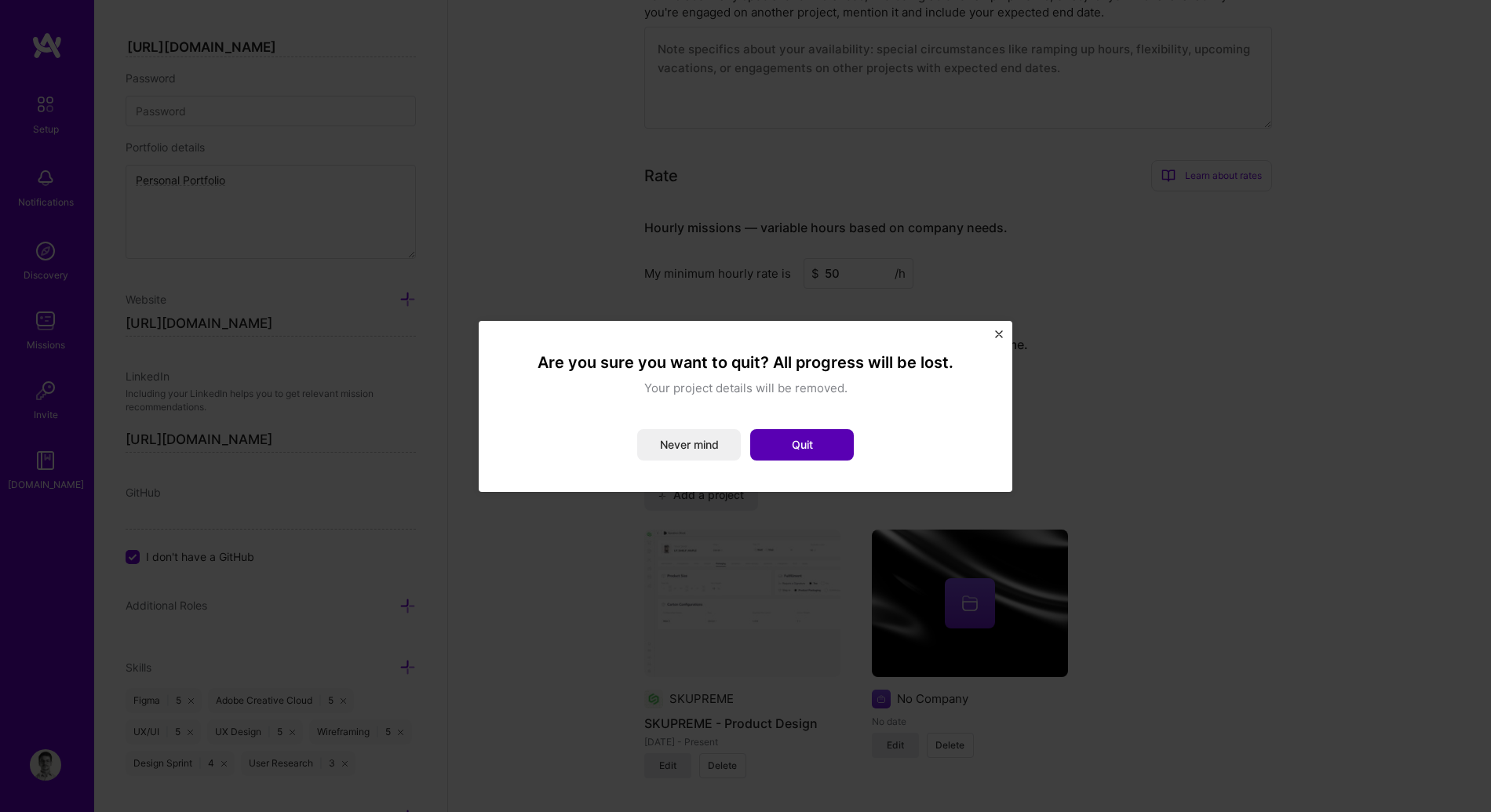
click at [761, 443] on button "Quit" at bounding box center [802, 445] width 104 height 32
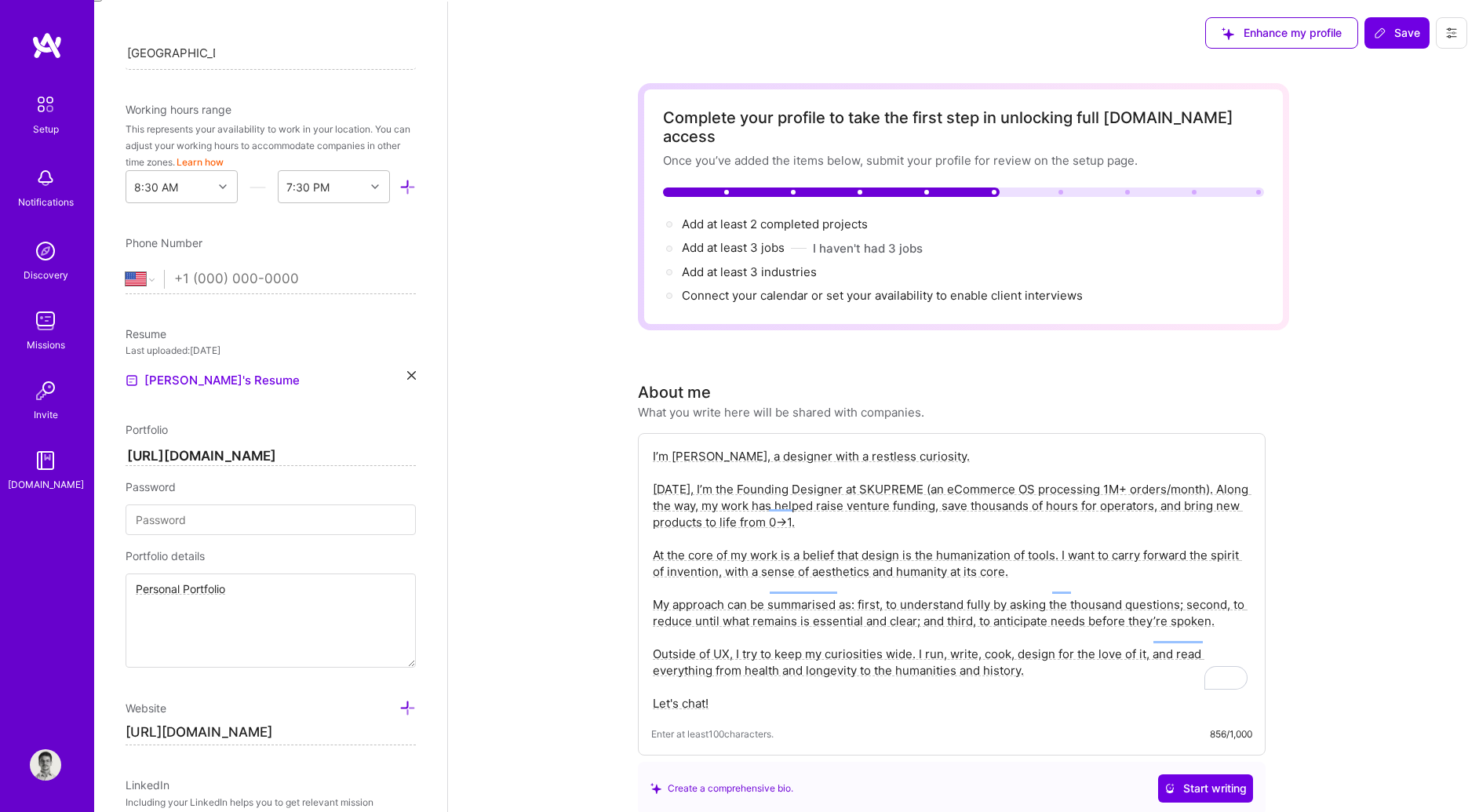
scroll to position [291, 0]
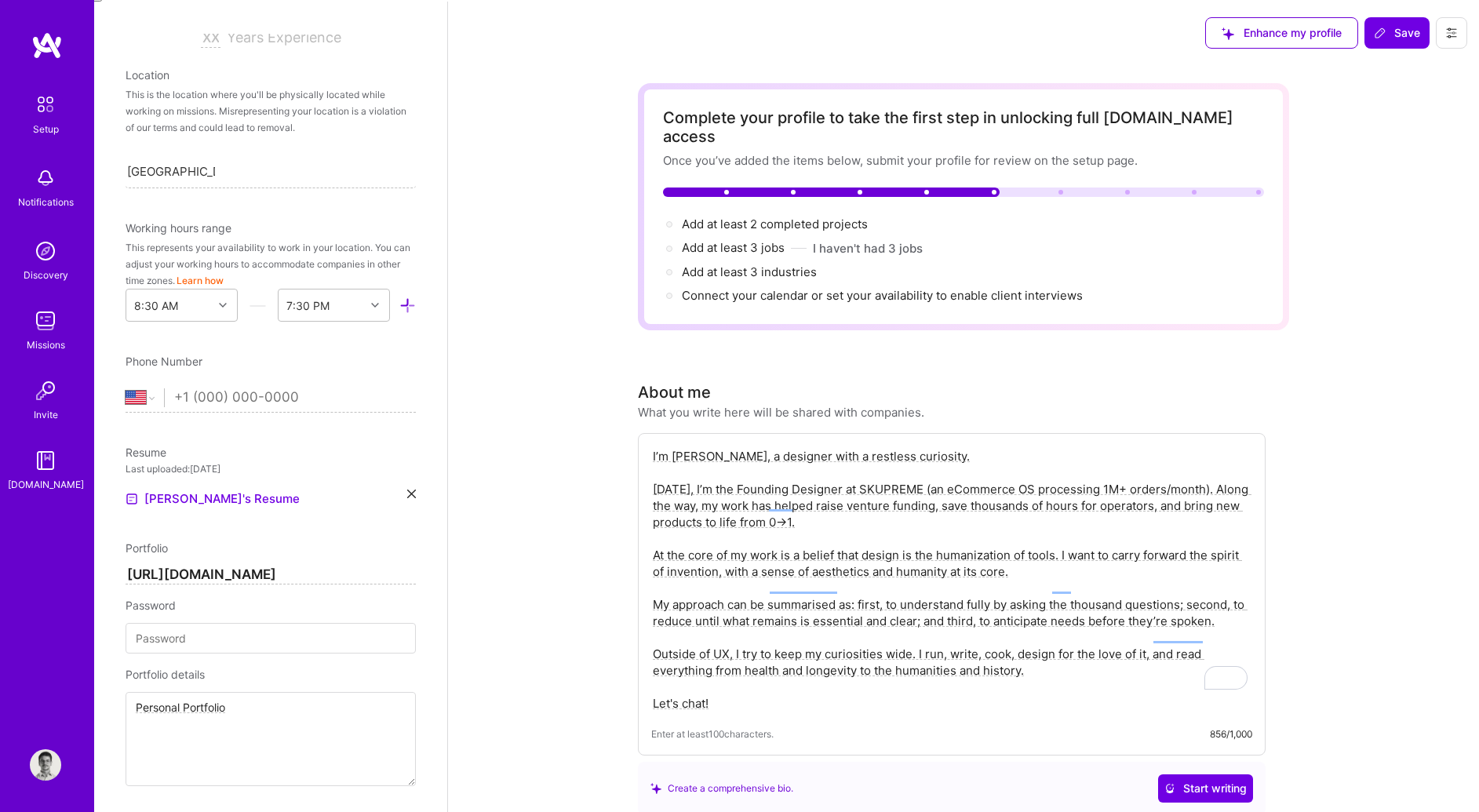
click at [43, 251] on img at bounding box center [45, 251] width 32 height 32
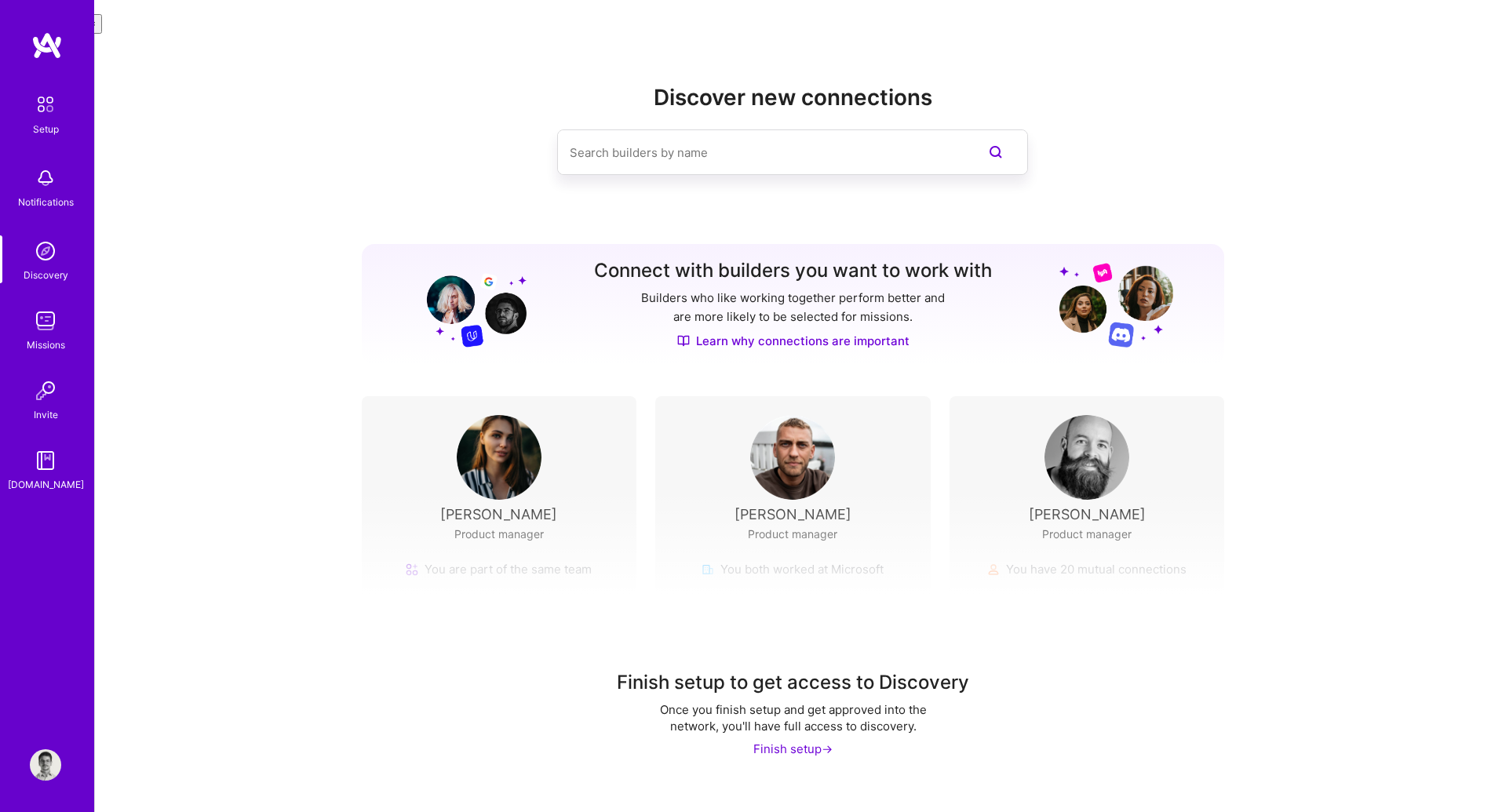
click at [50, 172] on img at bounding box center [45, 178] width 32 height 32
click at [38, 78] on div "Setup Notifications Discovery Missions Invite A.Guide" at bounding box center [47, 379] width 94 height 696
click at [44, 96] on img at bounding box center [45, 104] width 33 height 33
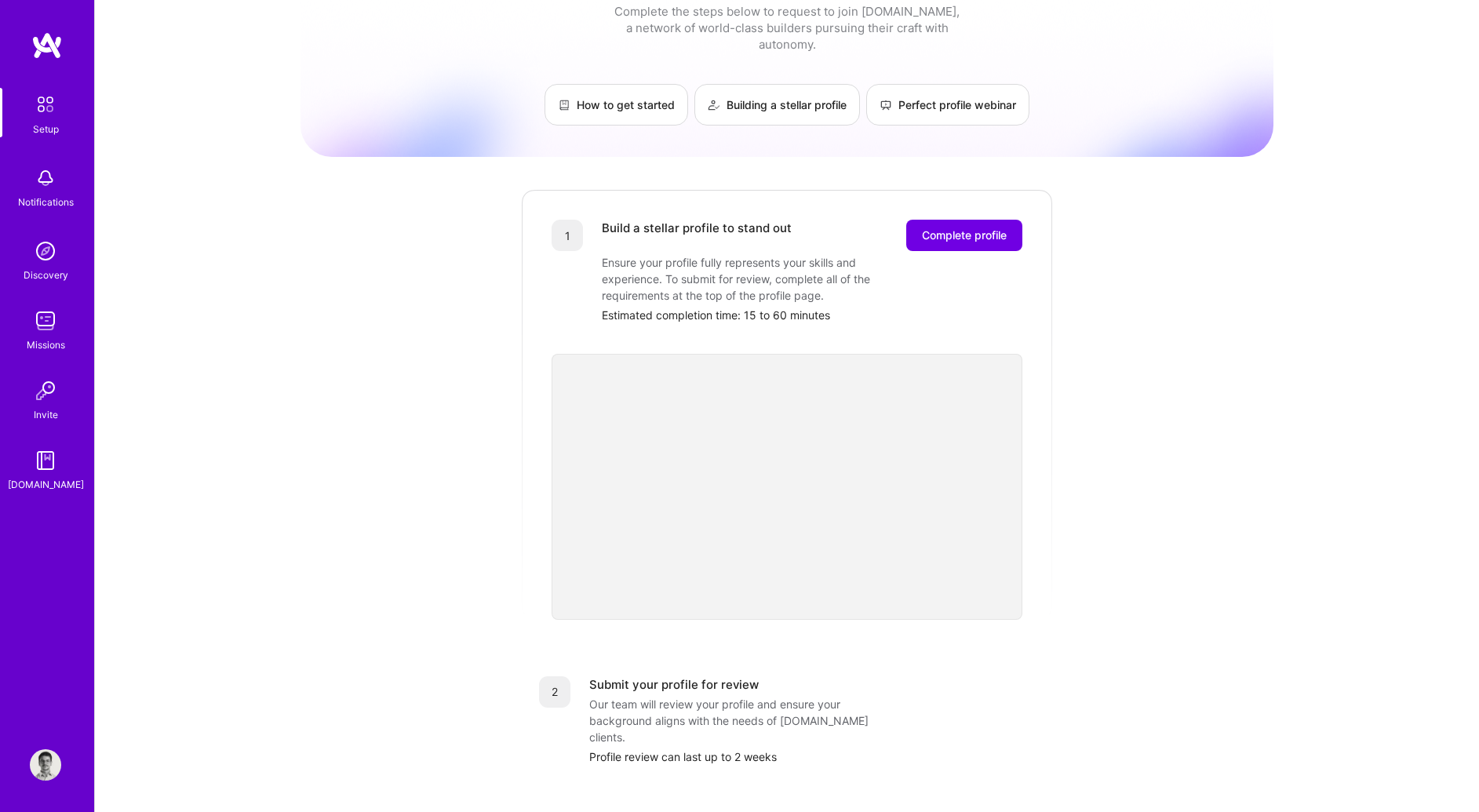
scroll to position [380, 0]
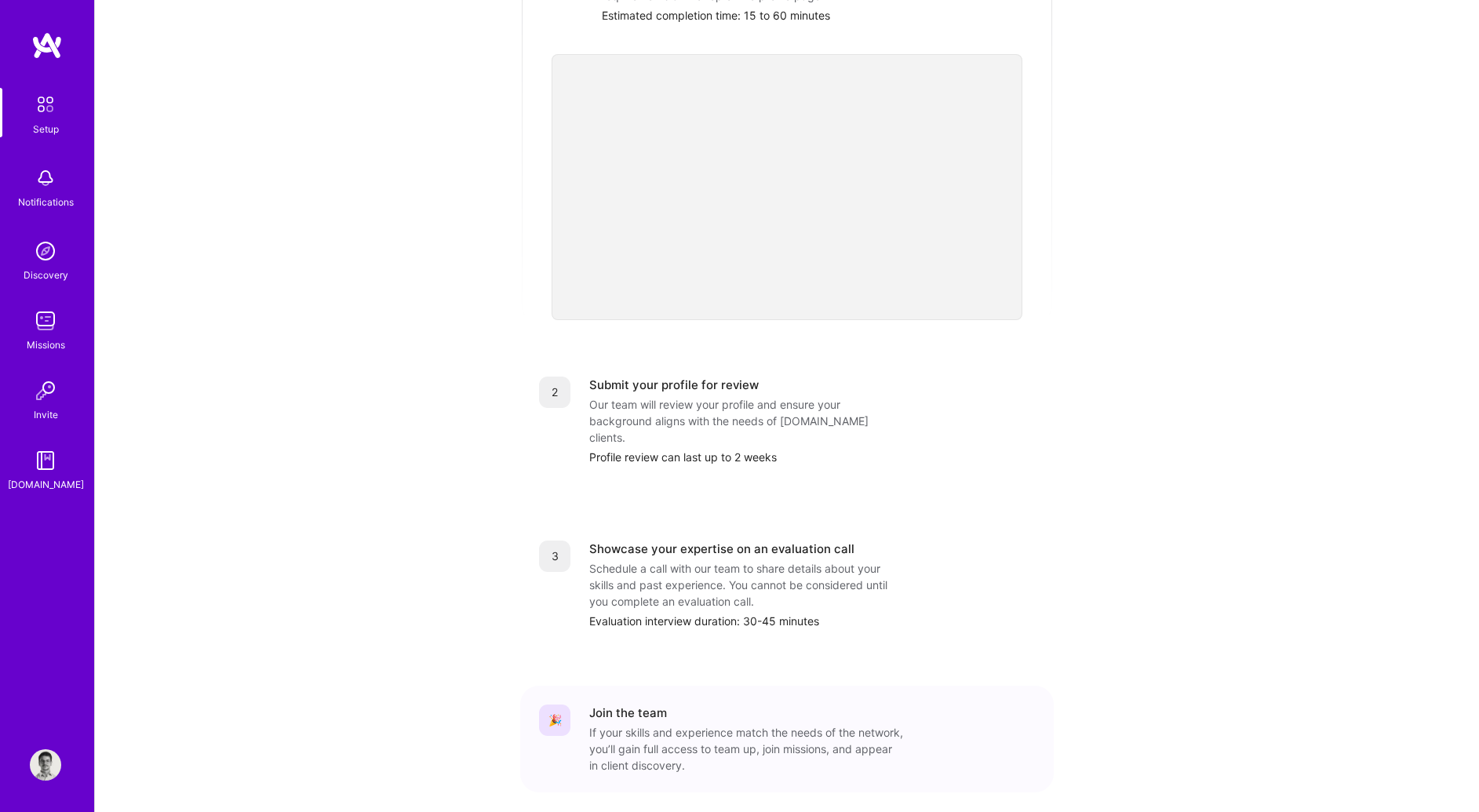
click at [59, 467] on img at bounding box center [45, 460] width 32 height 32
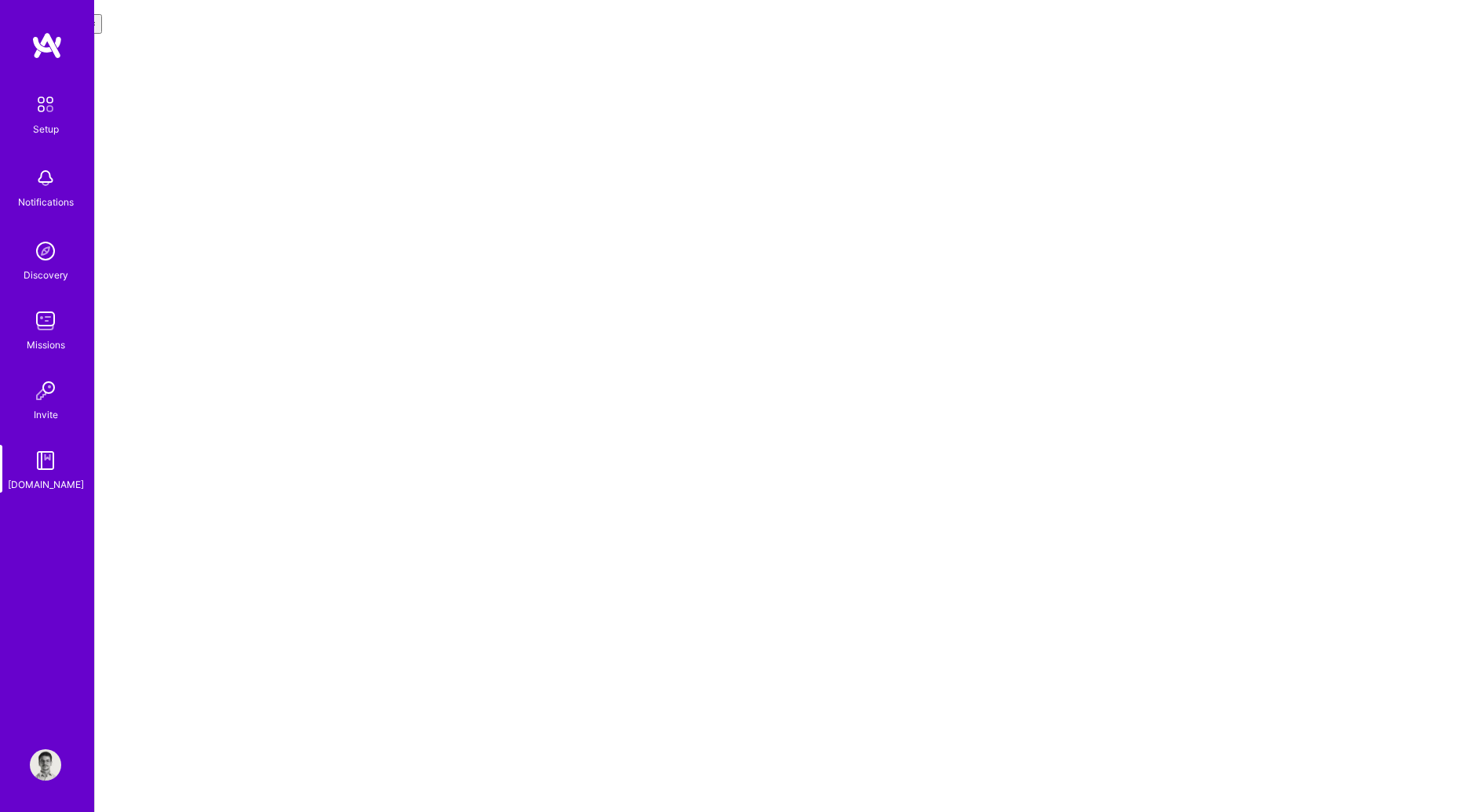
click at [58, 389] on img at bounding box center [45, 390] width 32 height 32
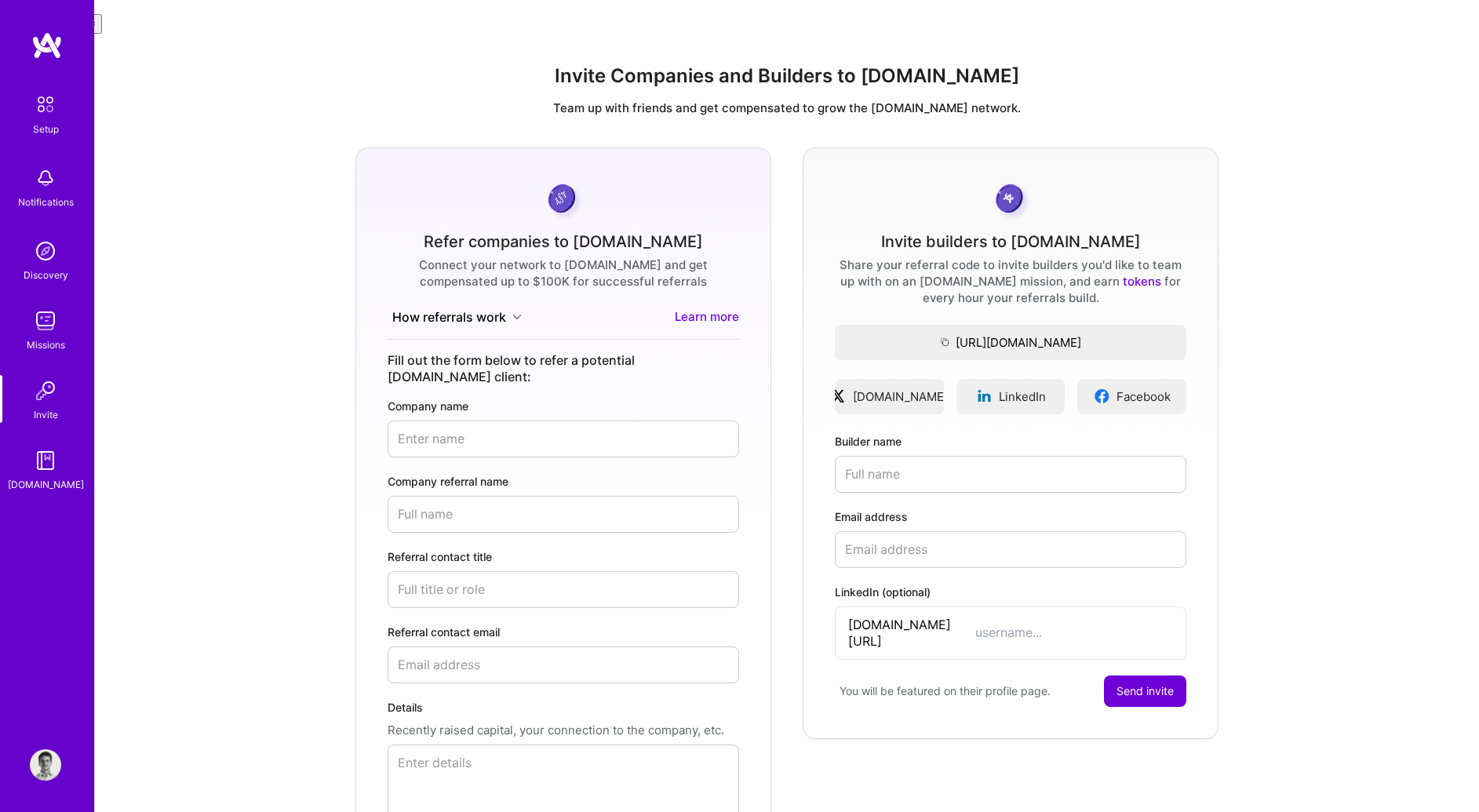
click at [50, 308] on img at bounding box center [45, 320] width 32 height 32
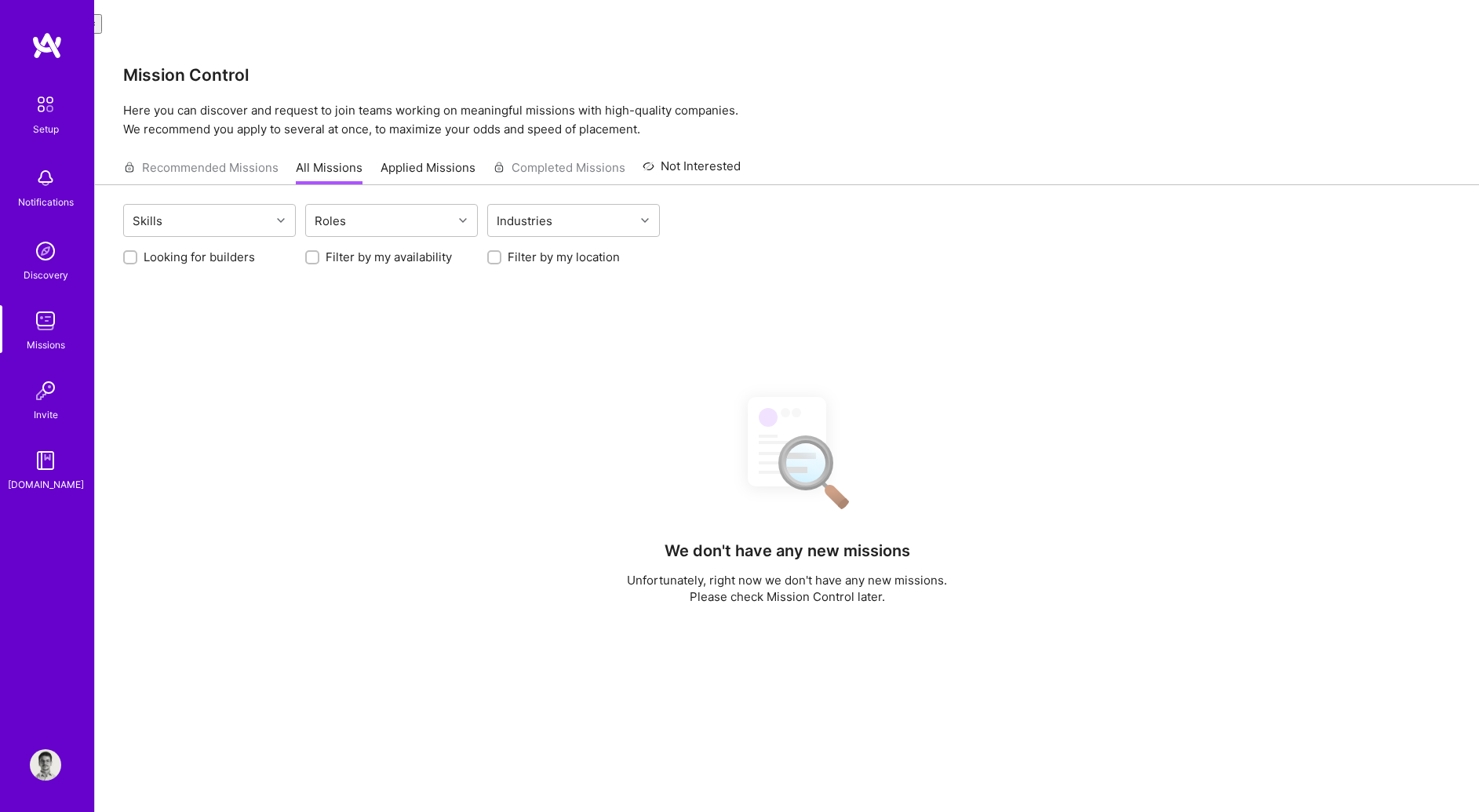
click at [45, 251] on img at bounding box center [45, 251] width 32 height 32
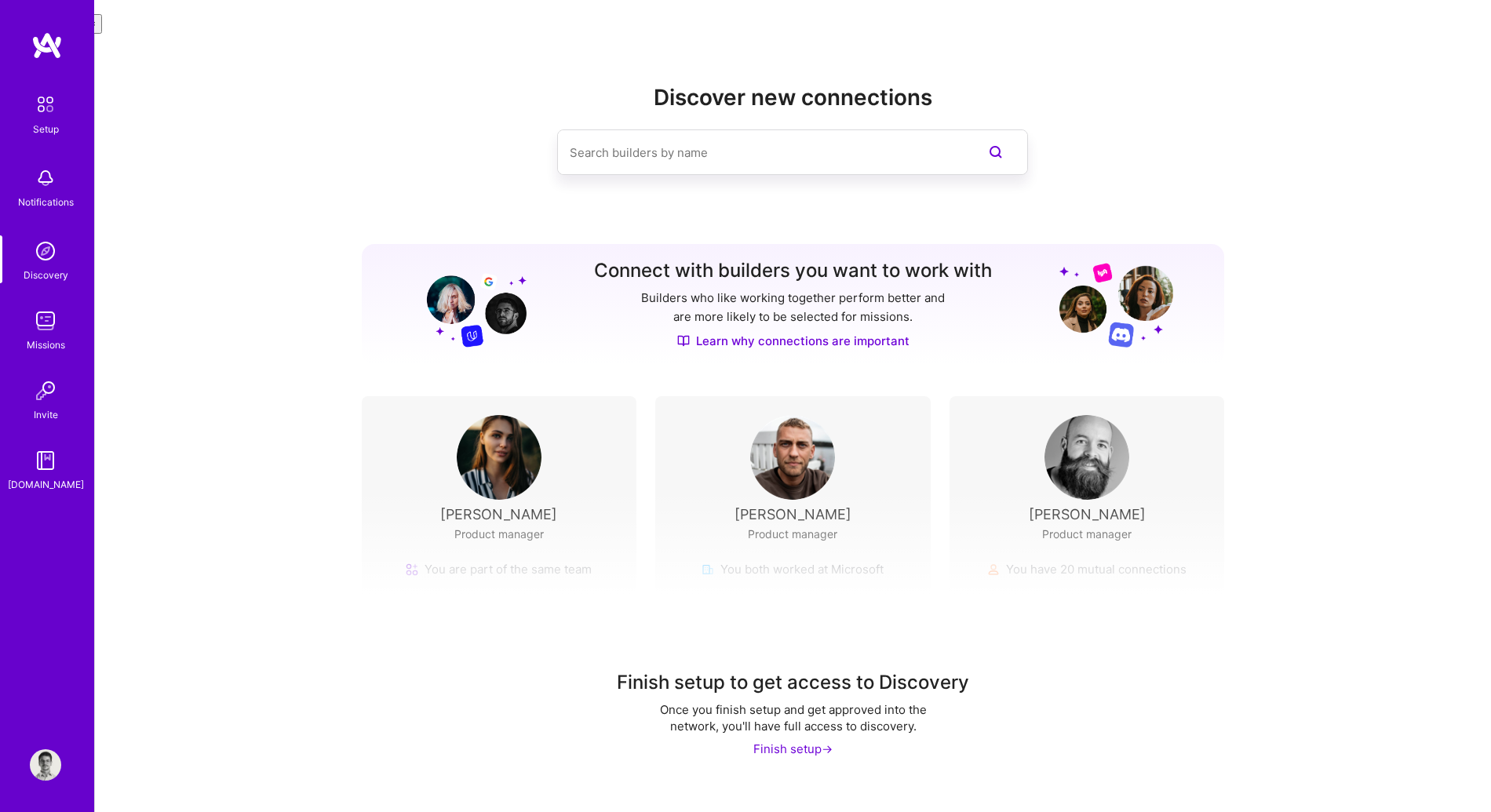
click at [59, 195] on div "Notifications" at bounding box center [45, 201] width 55 height 16
click at [59, 137] on div "Setup Notifications Discovery Missions Invite A.Guide" at bounding box center [47, 290] width 94 height 405
click at [49, 190] on img at bounding box center [45, 178] width 32 height 32
click at [52, 117] on img at bounding box center [45, 104] width 33 height 33
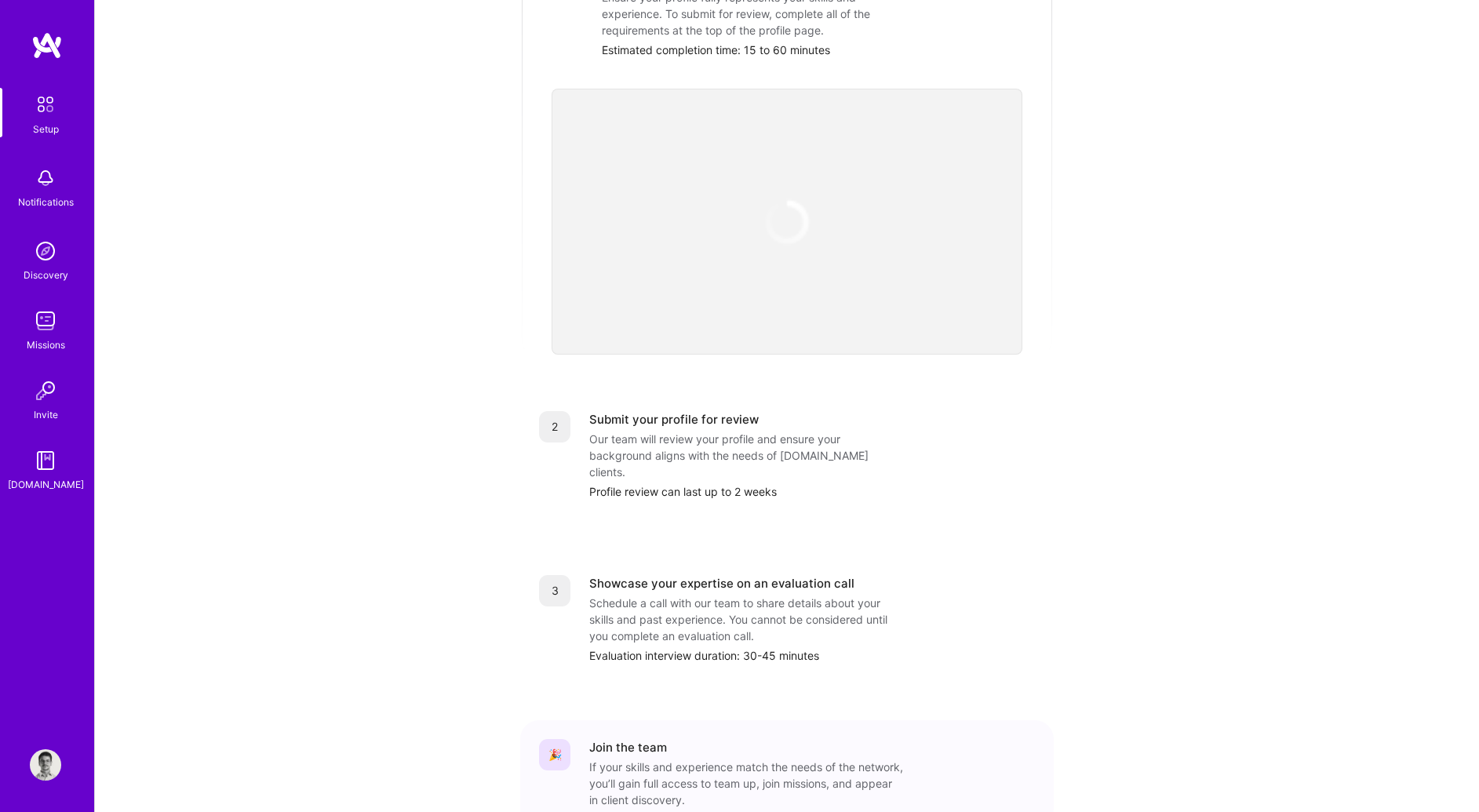
scroll to position [380, 0]
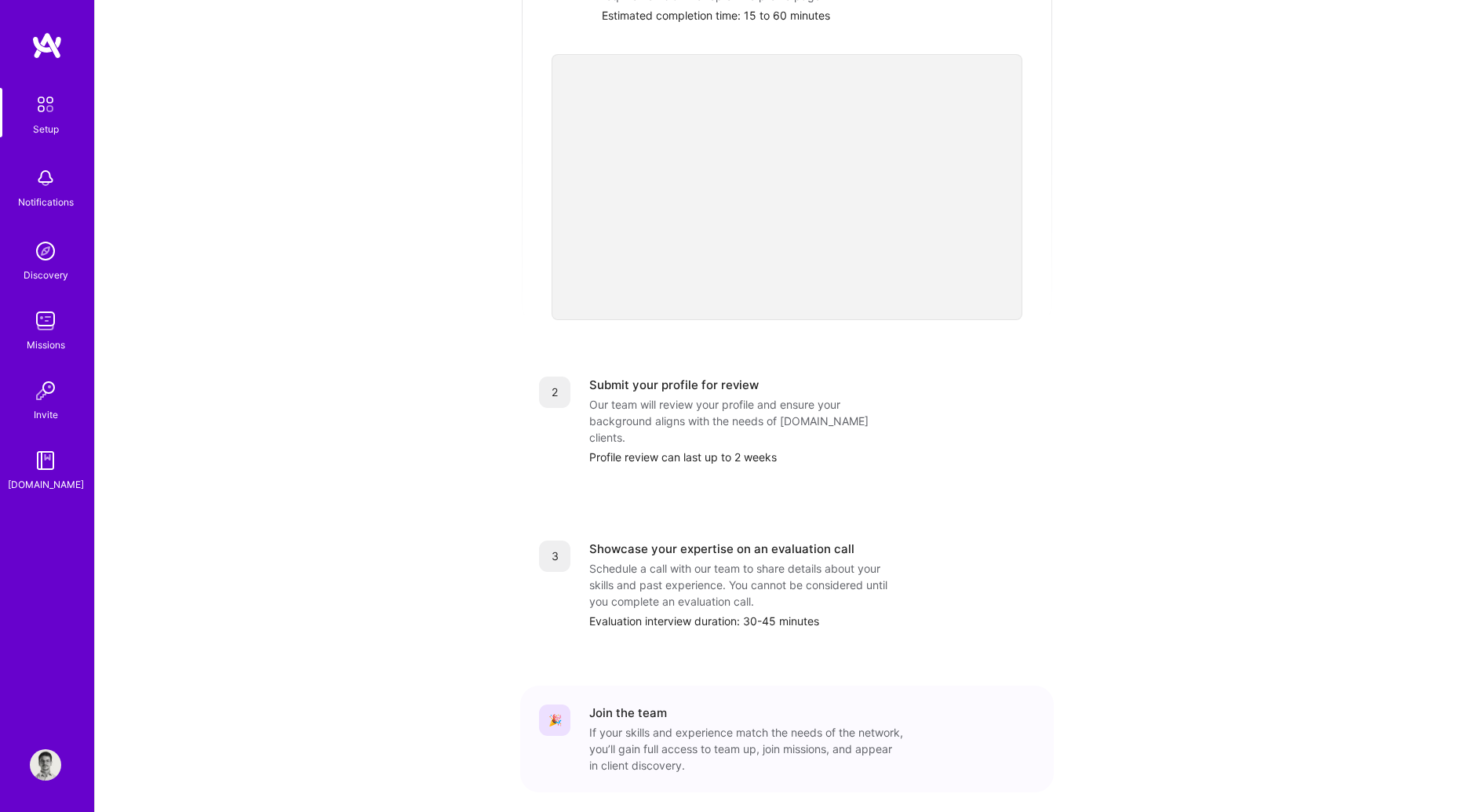
click at [56, 757] on img at bounding box center [45, 764] width 32 height 32
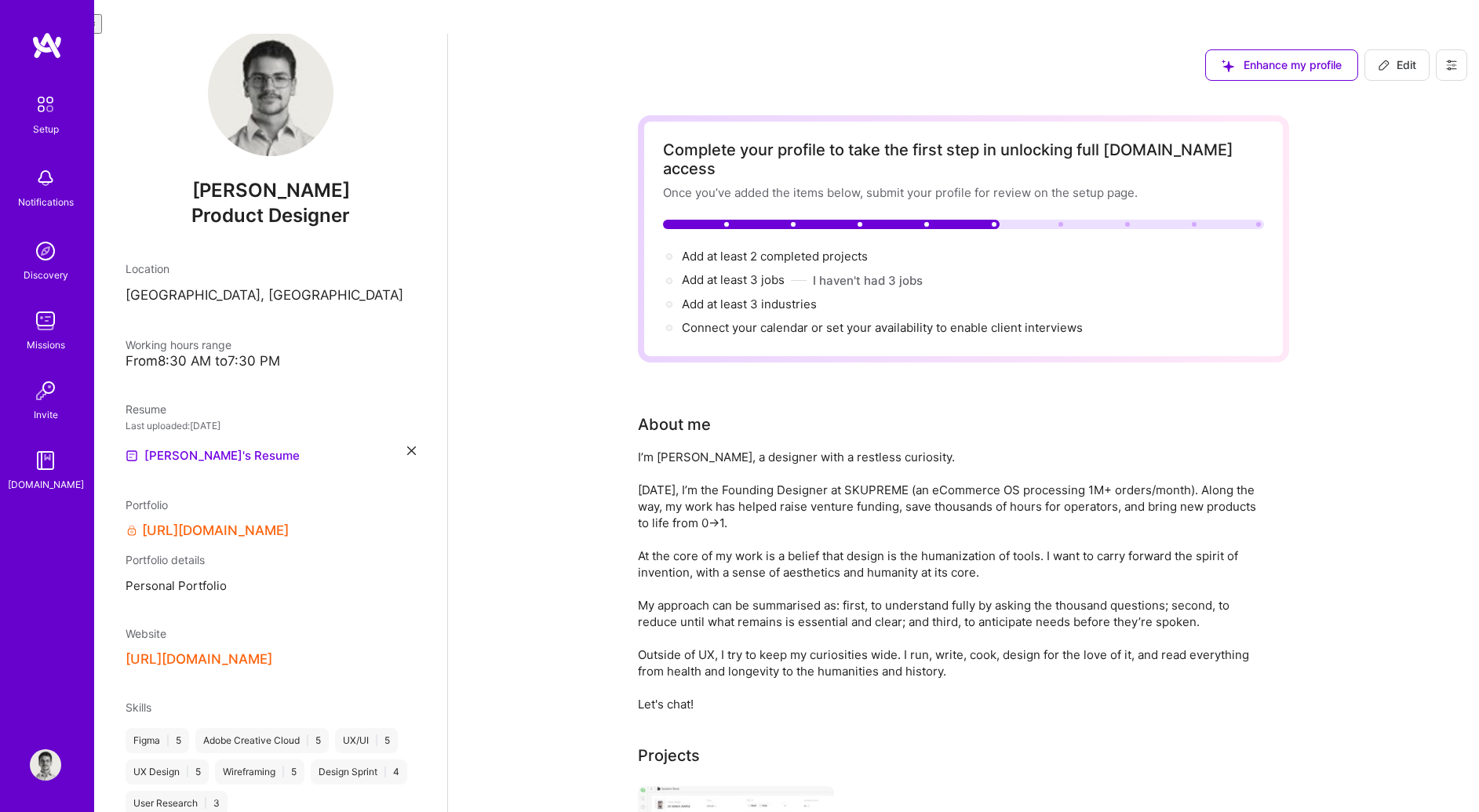
scroll to position [67, 0]
